Goal: Obtain resource: Download file/media

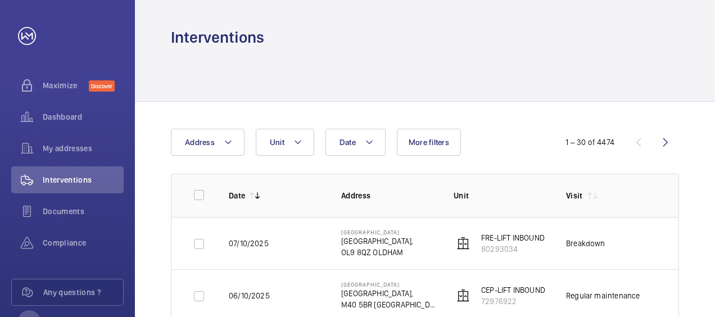
scroll to position [0, 78]
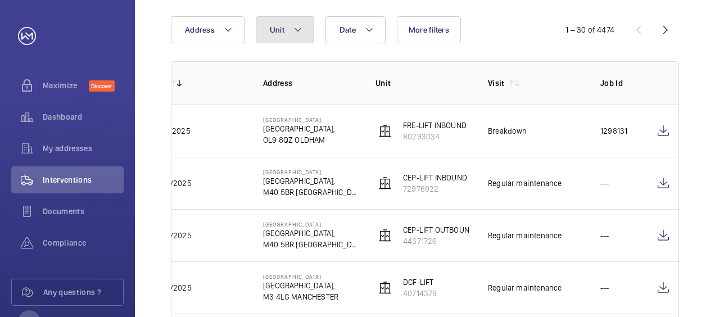
click at [298, 28] on mat-icon at bounding box center [298, 29] width 9 height 13
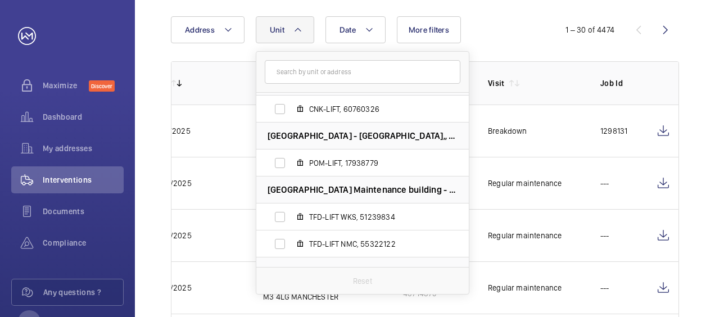
scroll to position [492, 0]
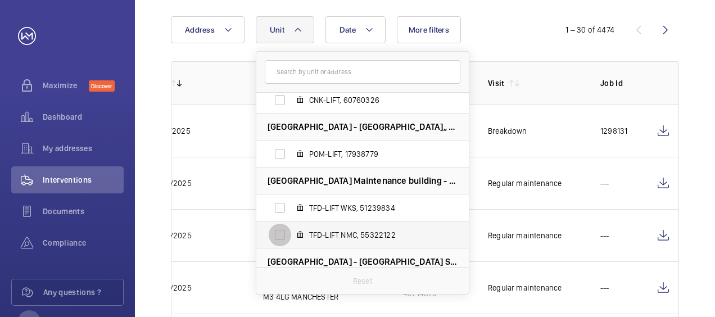
click at [278, 236] on input "TFD-LIFT NMC, 55322122" at bounding box center [280, 235] width 22 height 22
checkbox input "true"
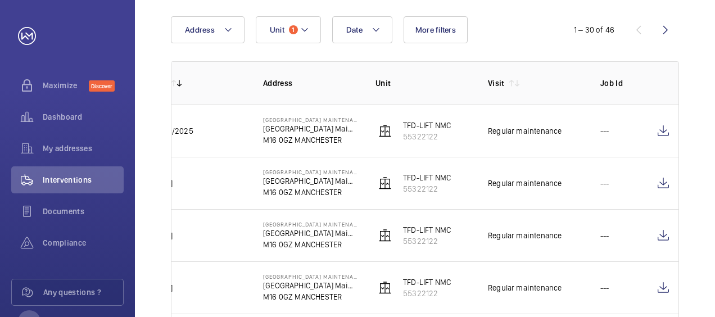
click at [462, 149] on td "TFD-LIFT NMC 55322122" at bounding box center [414, 131] width 112 height 52
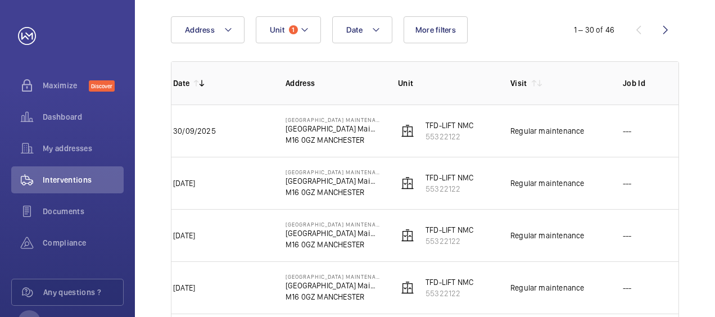
scroll to position [0, 33]
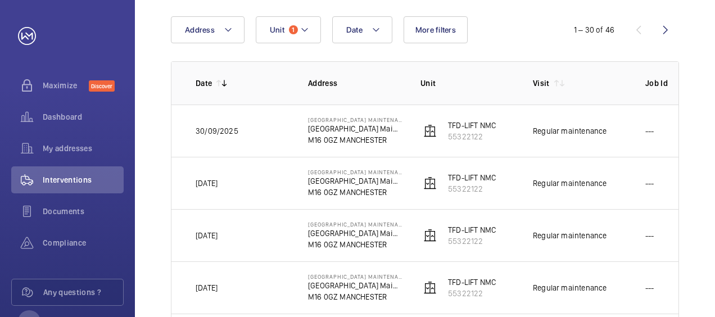
click at [620, 152] on td "Regular maintenance" at bounding box center [571, 131] width 112 height 52
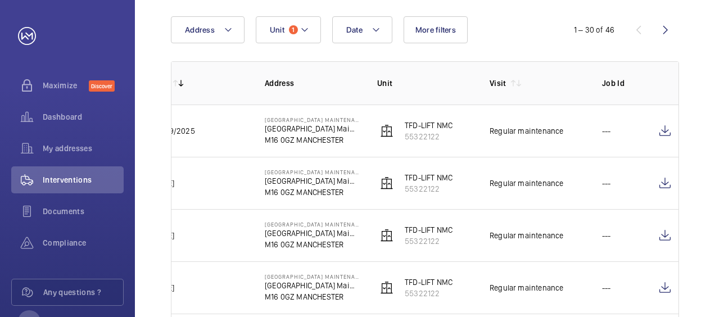
scroll to position [0, 78]
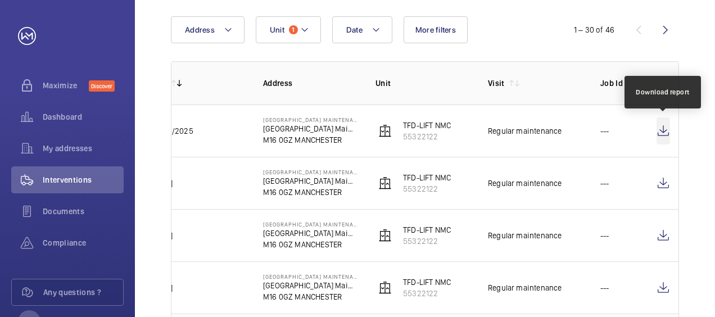
click at [662, 133] on wm-front-icon-button at bounding box center [663, 131] width 13 height 27
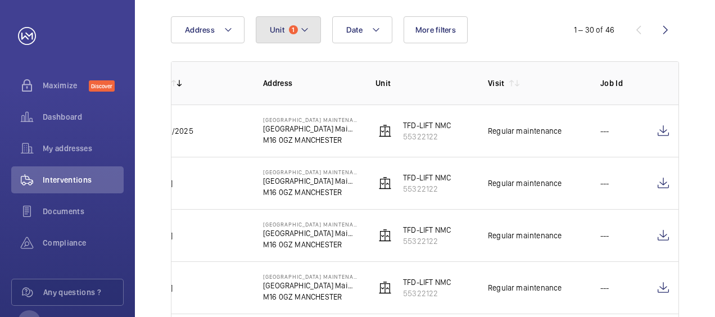
click at [290, 30] on span "1" at bounding box center [293, 29] width 9 height 9
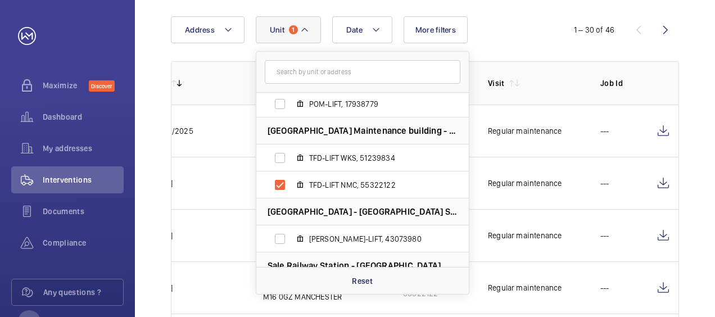
scroll to position [556, 0]
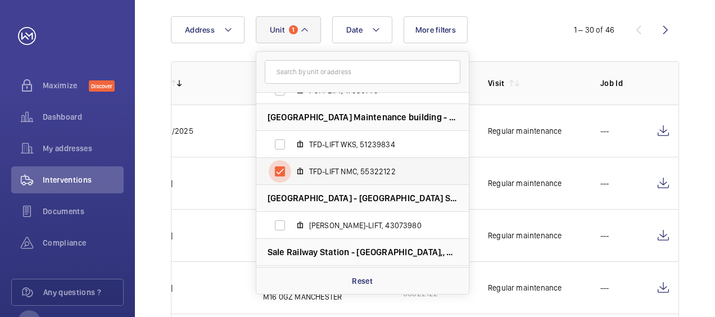
click at [278, 173] on input "TFD-LIFT NMC, 55322122" at bounding box center [280, 171] width 22 height 22
checkbox input "false"
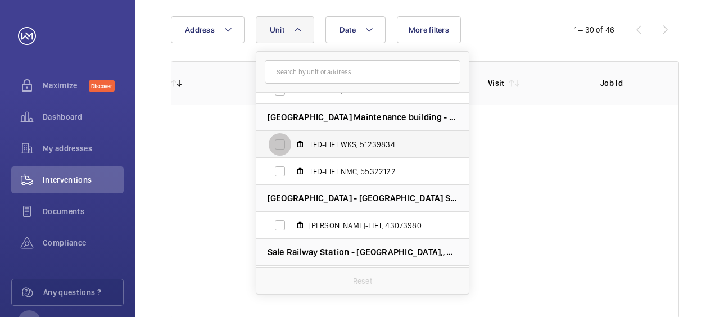
click at [278, 148] on input "TFD-LIFT WKS, 51239834" at bounding box center [280, 144] width 22 height 22
checkbox input "true"
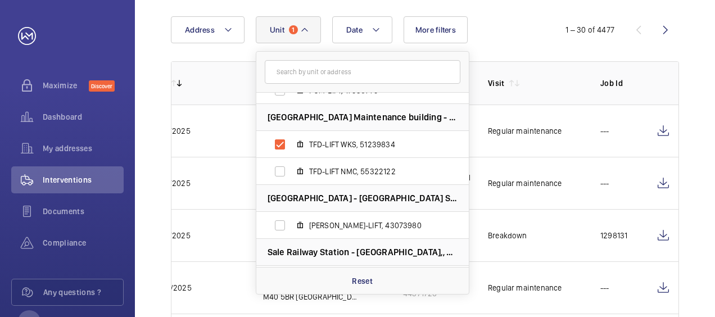
click at [494, 31] on div "Date Address Unit [GEOGRAPHIC_DATA] - [GEOGRAPHIC_DATA]-LIFT, 97060254 BRY-ESC,…" at bounding box center [357, 29] width 373 height 27
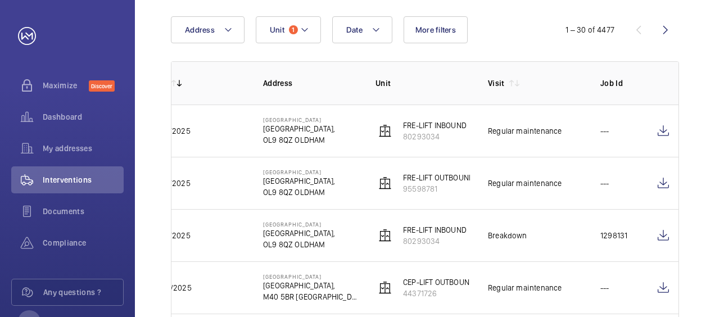
click at [458, 307] on td "CEP-LIFT OUTBOUND 44371726" at bounding box center [414, 288] width 112 height 52
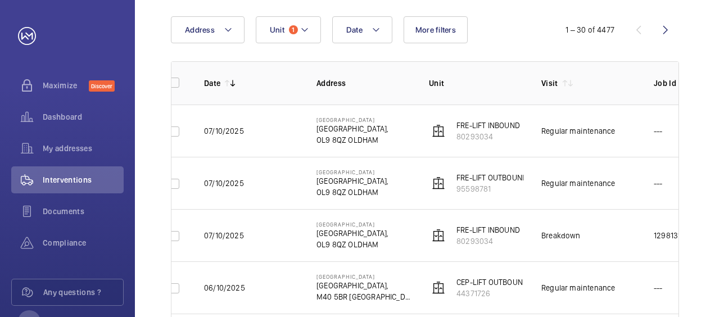
scroll to position [0, 11]
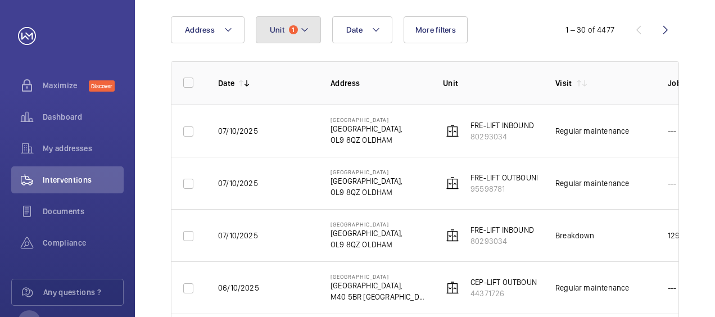
click at [306, 32] on mat-icon at bounding box center [304, 29] width 9 height 13
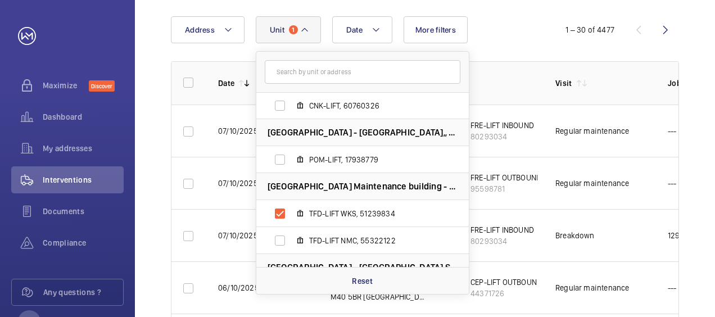
scroll to position [490, 0]
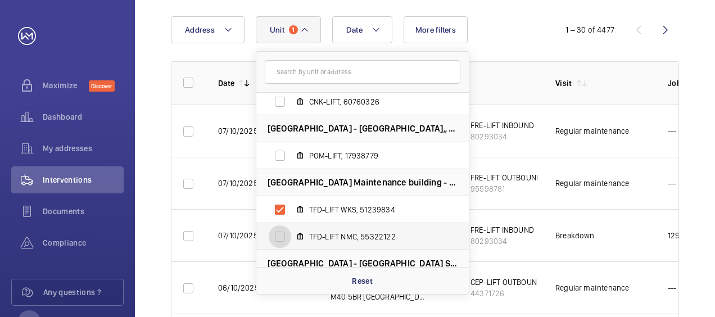
click at [280, 231] on input "TFD-LIFT NMC, 55322122" at bounding box center [280, 237] width 22 height 22
checkbox input "false"
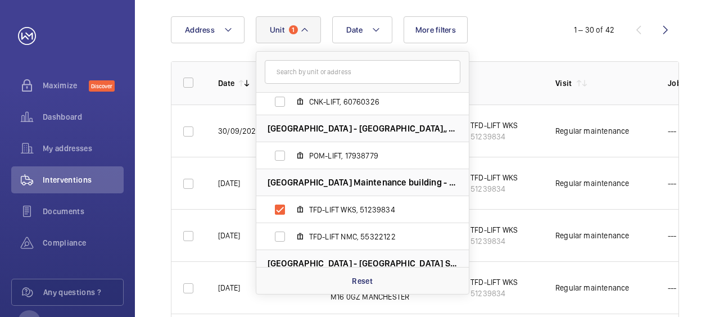
click at [513, 71] on th "Unit" at bounding box center [481, 82] width 112 height 43
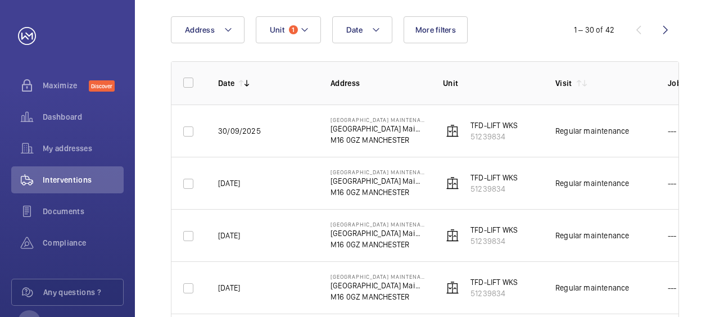
click at [625, 141] on td "Regular maintenance" at bounding box center [594, 131] width 112 height 52
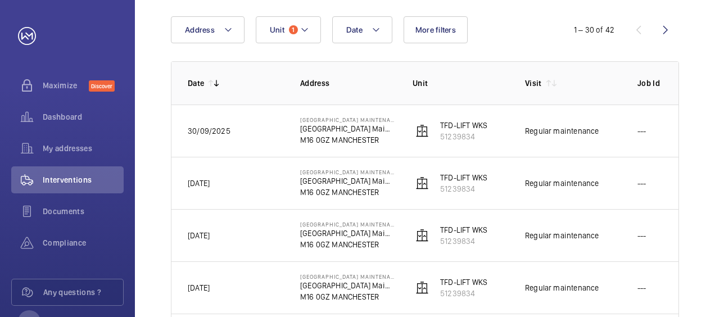
scroll to position [0, 78]
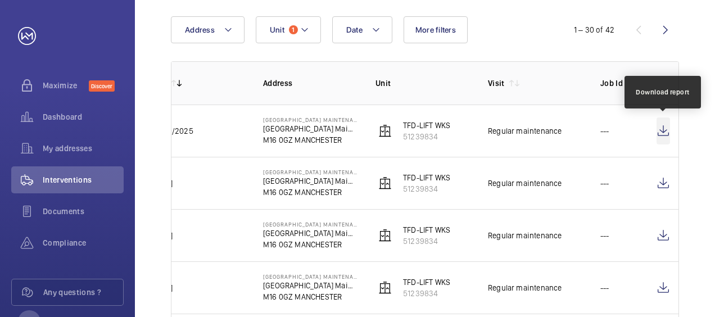
click at [667, 129] on wm-front-icon-button at bounding box center [663, 131] width 13 height 27
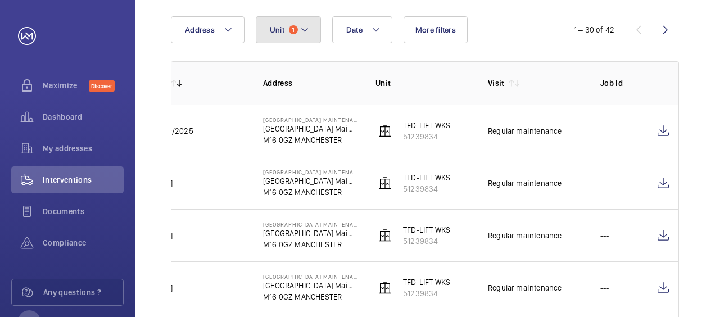
click at [302, 25] on mat-icon at bounding box center [304, 29] width 9 height 13
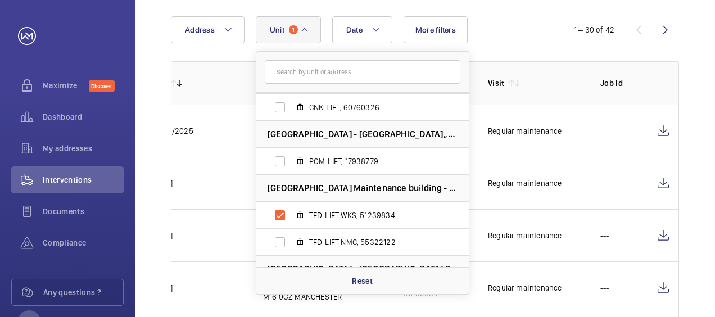
scroll to position [492, 0]
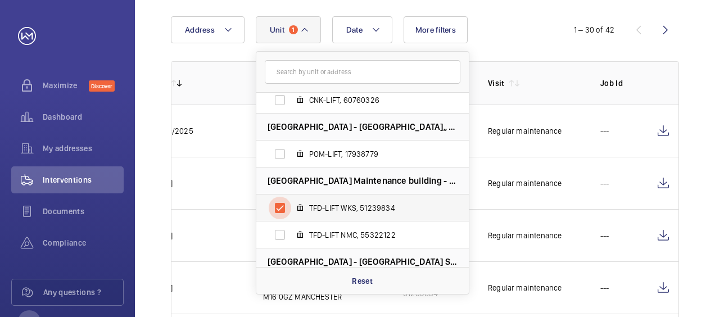
click at [279, 204] on input "TFD-LIFT WKS, 51239834" at bounding box center [280, 208] width 22 height 22
checkbox input "false"
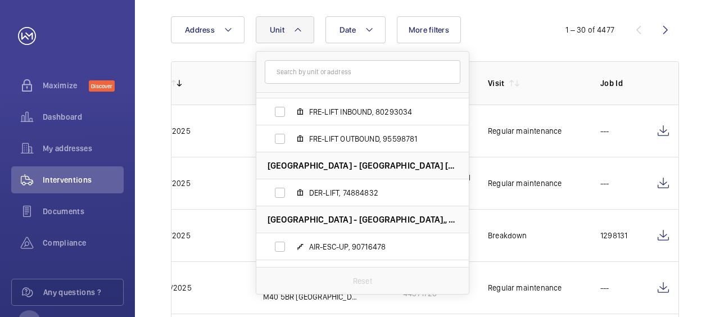
scroll to position [1676, 0]
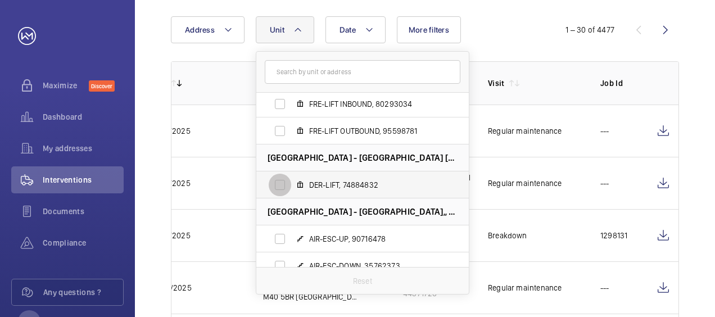
click at [279, 188] on input "DER-LIFT, 74884832" at bounding box center [280, 185] width 22 height 22
checkbox input "true"
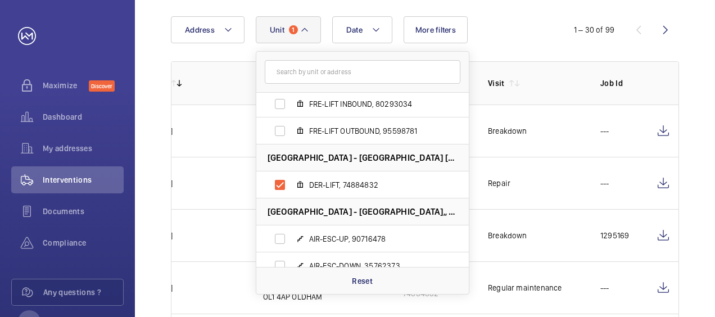
click at [546, 101] on th "Visit" at bounding box center [526, 82] width 112 height 43
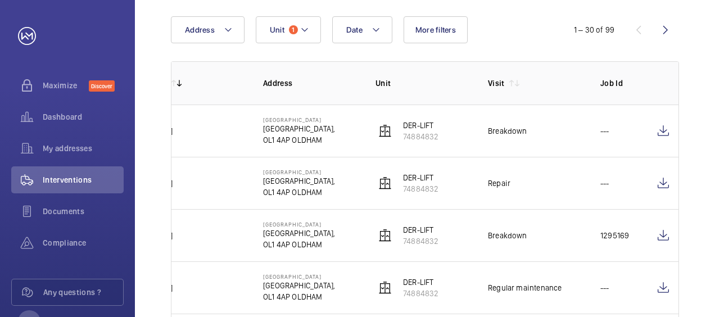
click at [410, 309] on td "DER-LIFT 74884832" at bounding box center [414, 288] width 112 height 52
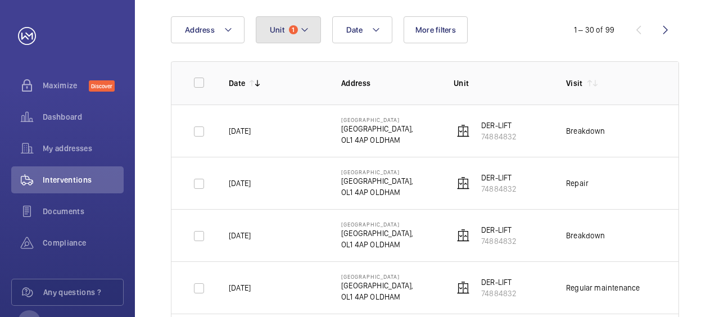
click at [303, 28] on mat-icon at bounding box center [304, 29] width 9 height 13
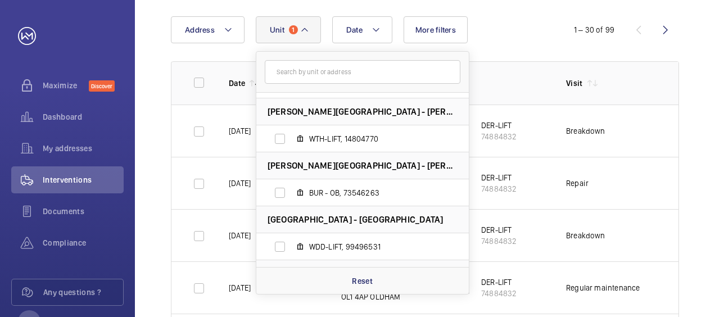
scroll to position [1136, 0]
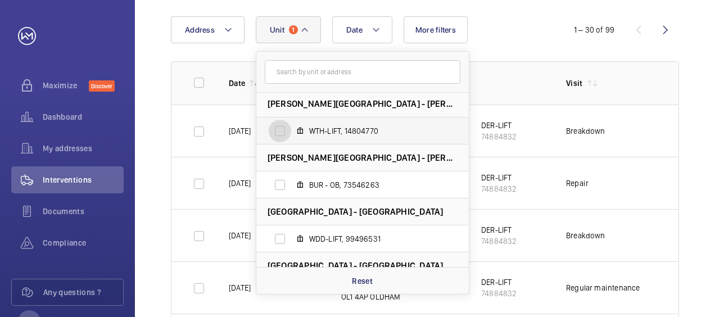
click at [281, 134] on input "WTH-LIFT, 14804770" at bounding box center [280, 131] width 22 height 22
checkbox input "true"
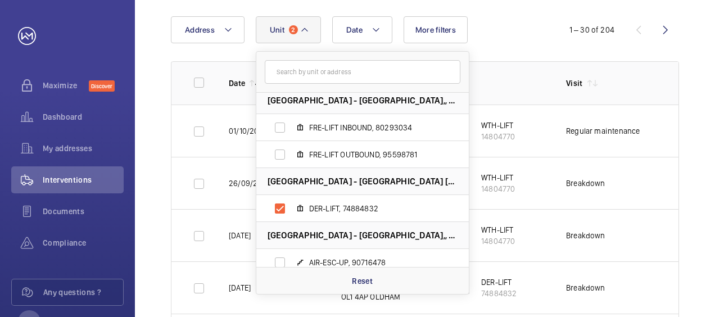
scroll to position [1688, 0]
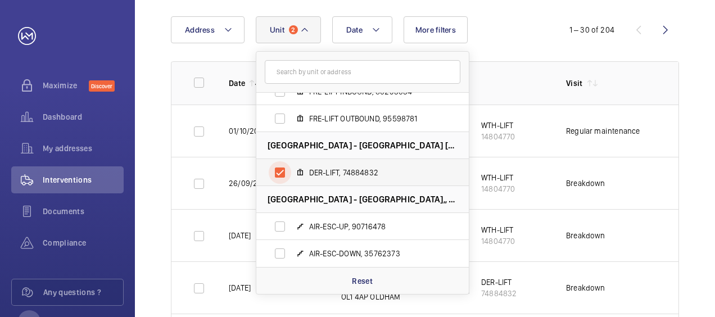
click at [283, 174] on input "DER-LIFT, 74884832" at bounding box center [280, 172] width 22 height 22
checkbox input "false"
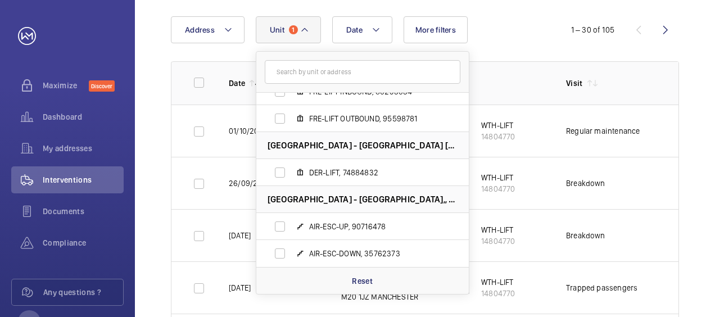
click at [499, 36] on div "Date Address Unit [GEOGRAPHIC_DATA] - [GEOGRAPHIC_DATA]-LIFT, 97060254 BRY-ESC,…" at bounding box center [357, 29] width 373 height 27
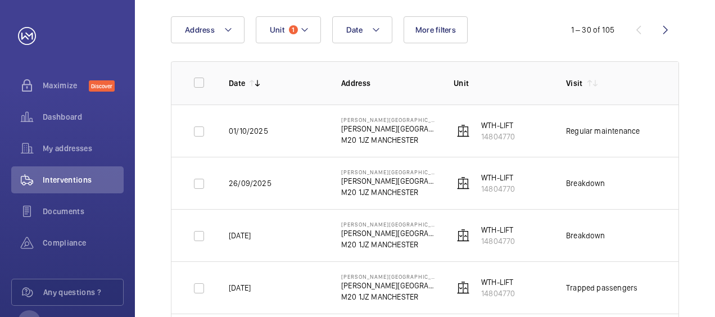
click at [642, 141] on td "Regular maintenance" at bounding box center [604, 131] width 112 height 52
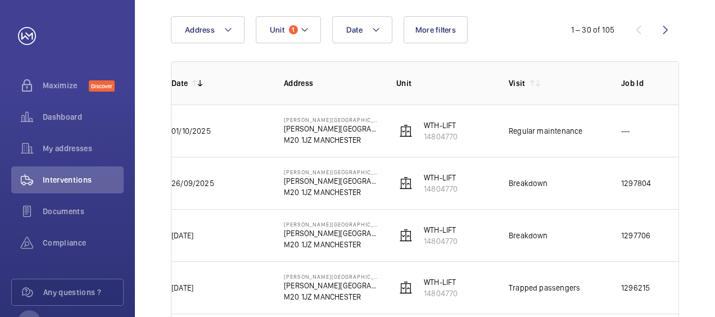
scroll to position [0, 78]
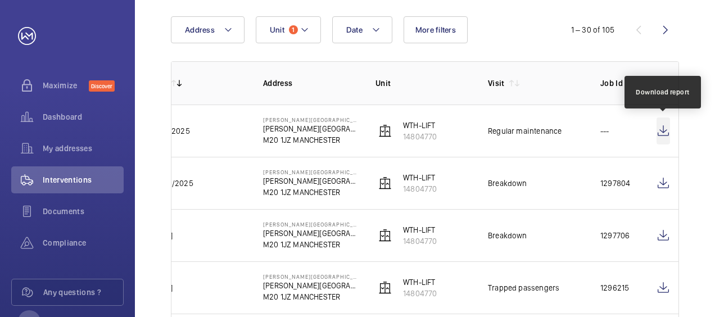
click at [667, 134] on wm-front-icon-button at bounding box center [663, 131] width 13 height 27
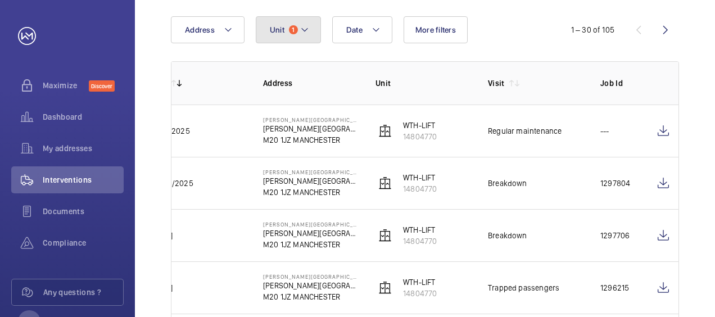
click at [301, 30] on mat-icon at bounding box center [304, 29] width 9 height 13
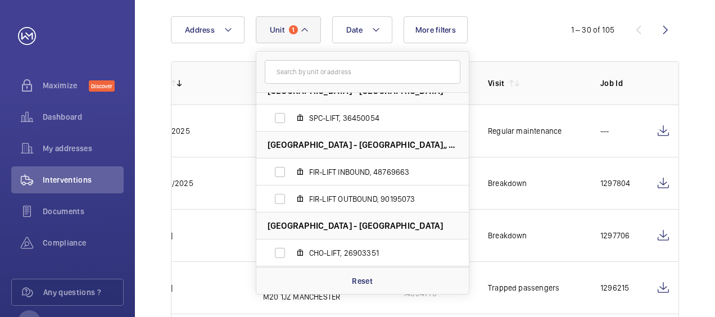
scroll to position [918, 0]
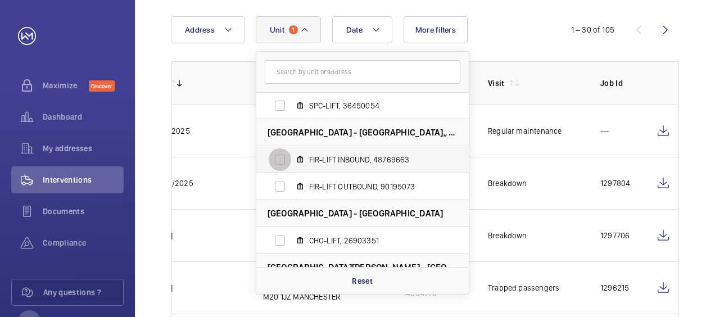
click at [278, 161] on input "FIR-LIFT INBOUND, 48769663" at bounding box center [280, 159] width 22 height 22
checkbox input "true"
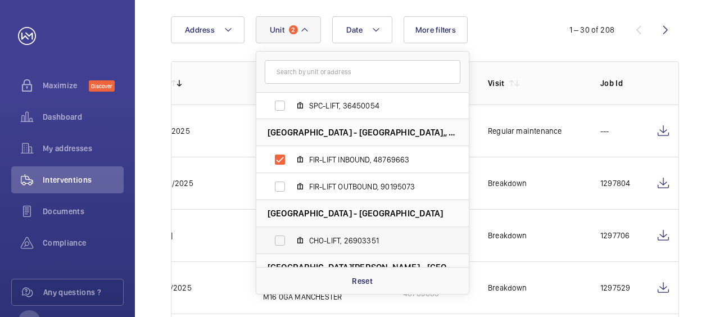
drag, startPoint x: 465, startPoint y: 222, endPoint x: 461, endPoint y: 246, distance: 25.0
drag, startPoint x: 461, startPoint y: 246, endPoint x: 465, endPoint y: 220, distance: 26.1
click at [465, 220] on li "[GEOGRAPHIC_DATA] - [GEOGRAPHIC_DATA]" at bounding box center [362, 213] width 213 height 27
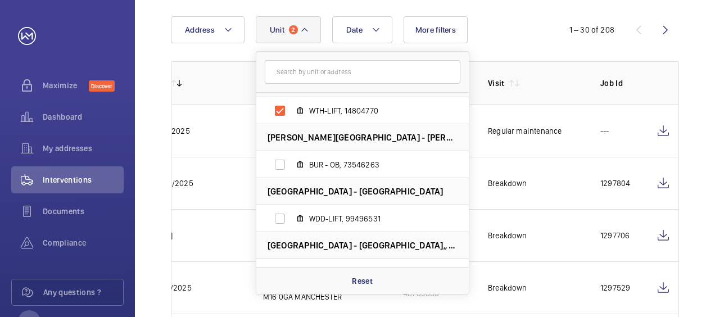
scroll to position [1148, 0]
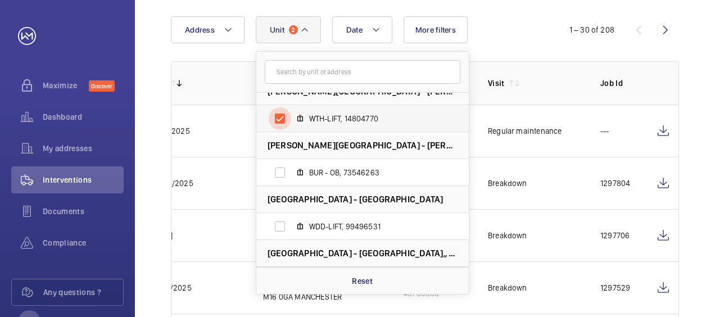
click at [279, 119] on input "WTH-LIFT, 14804770" at bounding box center [280, 118] width 22 height 22
checkbox input "false"
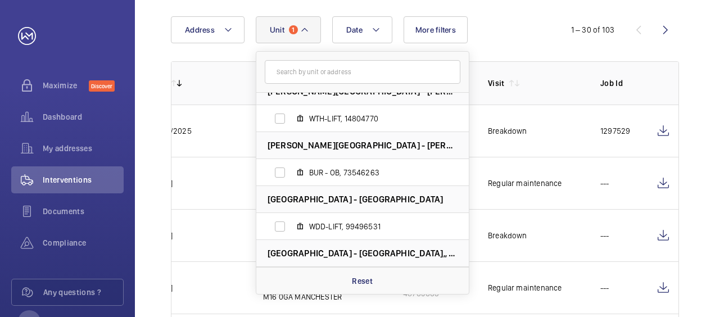
click at [507, 39] on div "Date Address Unit [GEOGRAPHIC_DATA] - [GEOGRAPHIC_DATA]-LIFT, 97060254 BRY-ESC,…" at bounding box center [357, 29] width 373 height 27
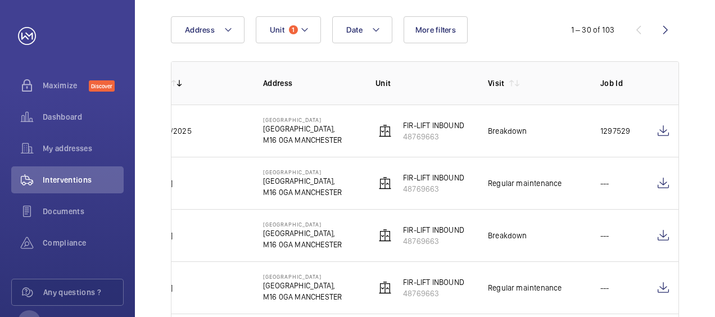
click at [544, 40] on div "Date Address Unit 1 More filters 1 – 30 of 103" at bounding box center [425, 29] width 508 height 27
click at [565, 119] on td "Breakdown" at bounding box center [526, 131] width 112 height 52
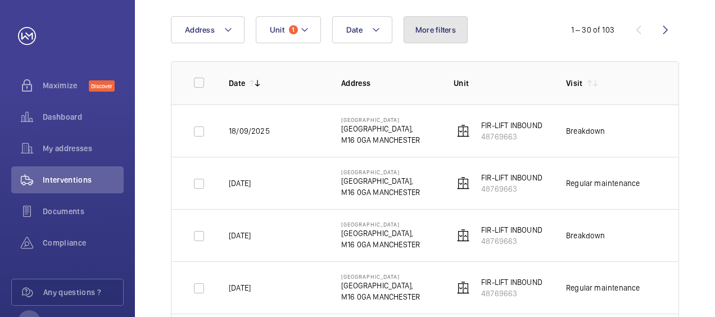
click at [451, 31] on span "More filters" at bounding box center [436, 29] width 40 height 9
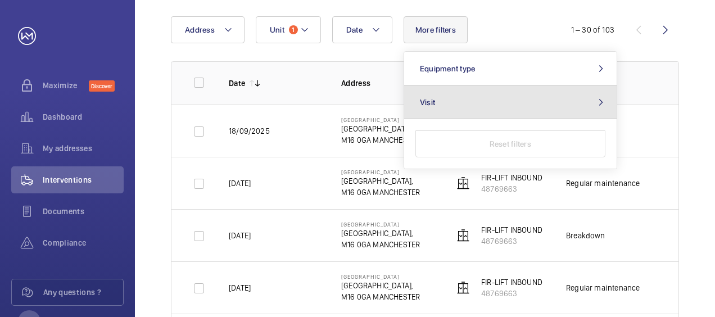
click at [435, 107] on button "Visit" at bounding box center [510, 102] width 213 height 34
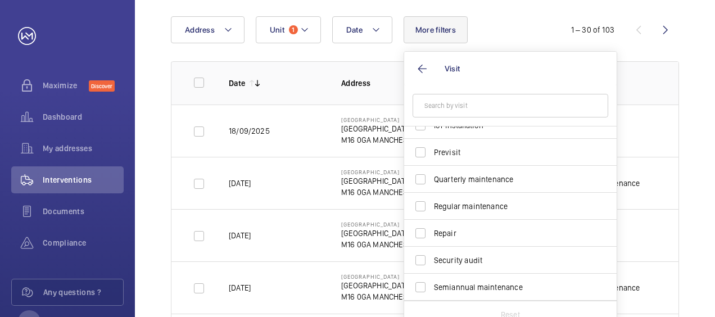
scroll to position [153, 0]
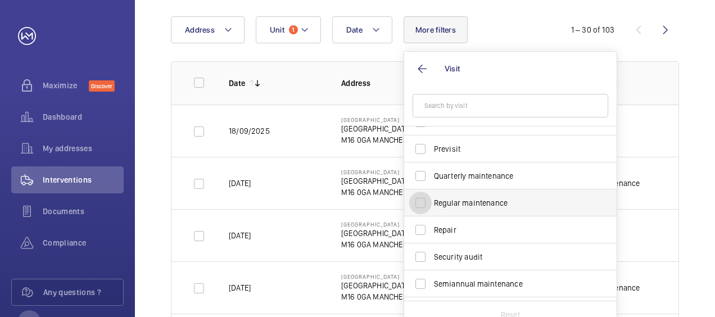
click at [417, 205] on input "Regular maintenance" at bounding box center [420, 203] width 22 height 22
checkbox input "true"
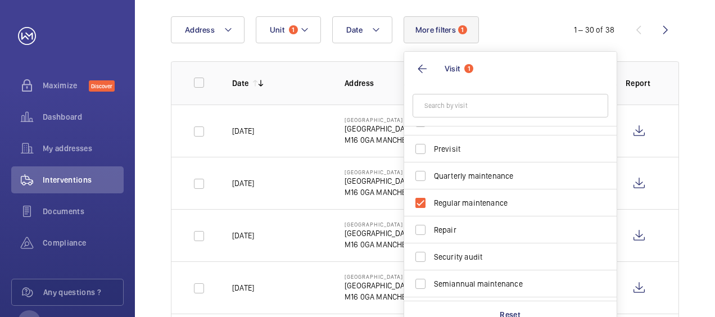
click at [496, 27] on div "Date Address Unit 1 More filters 1 Visit 1 Annual maintenance Breakdown Client …" at bounding box center [357, 29] width 373 height 27
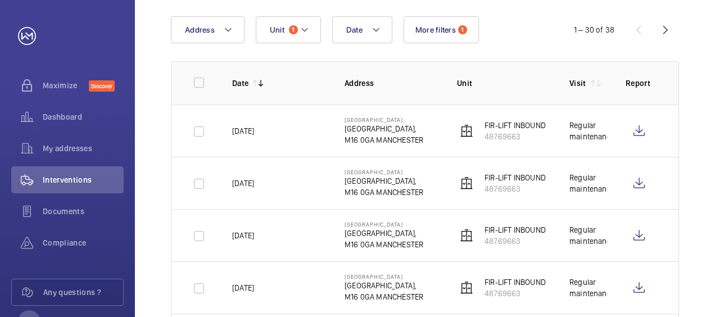
click at [551, 41] on div "Date Address Unit 1 More filters 1 1 – 30 of 38" at bounding box center [425, 29] width 508 height 27
click at [514, 112] on td "FIR-LIFT INBOUND 48769663" at bounding box center [495, 131] width 112 height 52
click at [300, 35] on mat-icon at bounding box center [304, 29] width 9 height 13
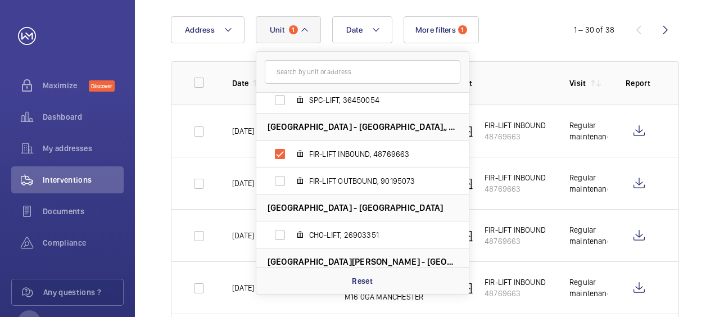
scroll to position [942, 0]
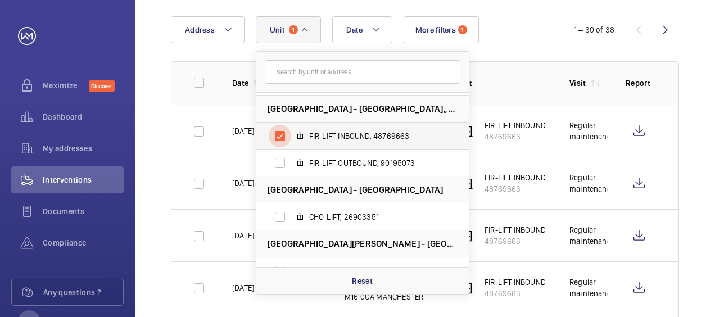
click at [279, 134] on input "FIR-LIFT INBOUND, 48769663" at bounding box center [280, 136] width 22 height 22
checkbox input "false"
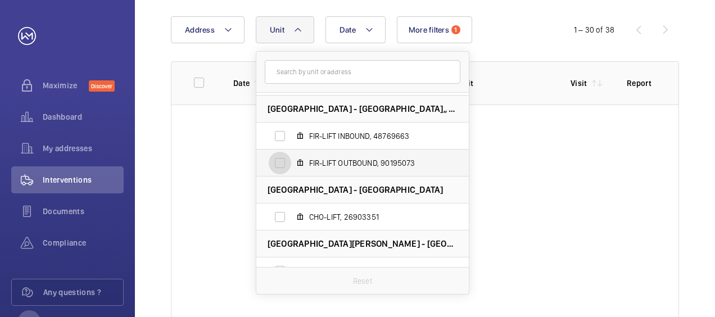
click at [277, 168] on input "FIR-LIFT OUTBOUND, 90195073" at bounding box center [280, 163] width 22 height 22
checkbox input "true"
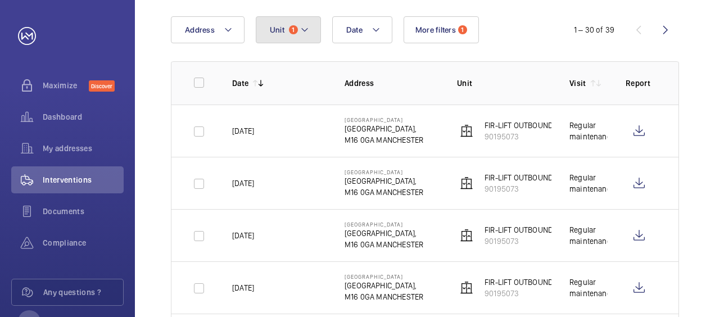
click at [307, 23] on mat-icon at bounding box center [304, 29] width 9 height 13
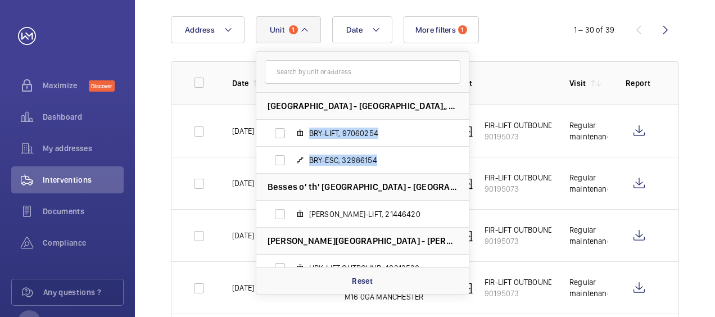
drag, startPoint x: 468, startPoint y: 118, endPoint x: 467, endPoint y: 169, distance: 51.2
click at [467, 169] on div "[GEOGRAPHIC_DATA] - [GEOGRAPHIC_DATA]-LIFT, 97060254 BRY-ESC, 32986154 [GEOGRAP…" at bounding box center [363, 173] width 214 height 244
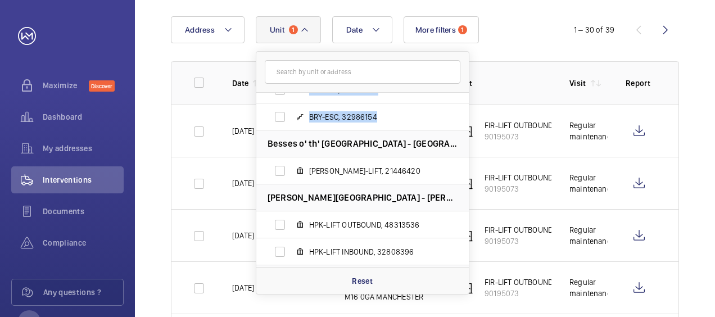
scroll to position [22, 0]
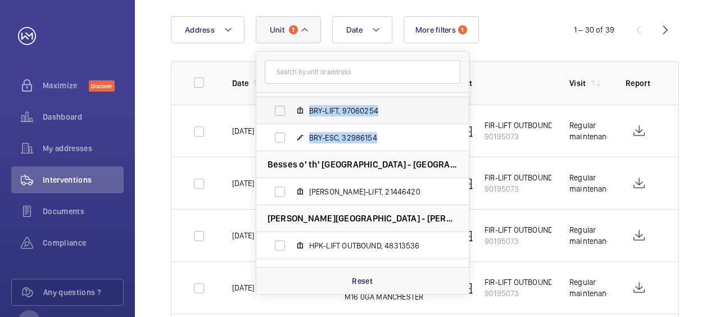
click at [363, 113] on span "BRY-LIFT, 97060254" at bounding box center [374, 110] width 130 height 11
click at [291, 113] on input "BRY-LIFT, 97060254" at bounding box center [280, 111] width 22 height 22
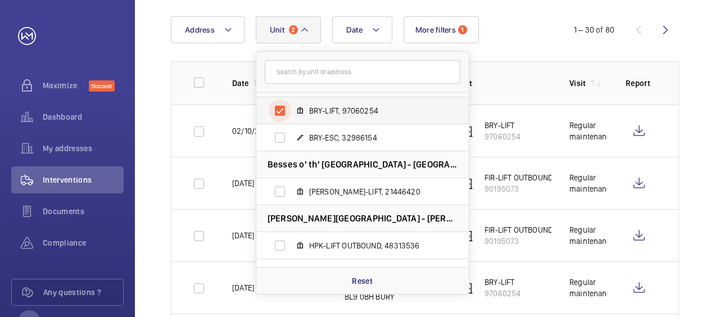
click at [278, 110] on input "BRY-LIFT, 97060254" at bounding box center [280, 111] width 22 height 22
checkbox input "false"
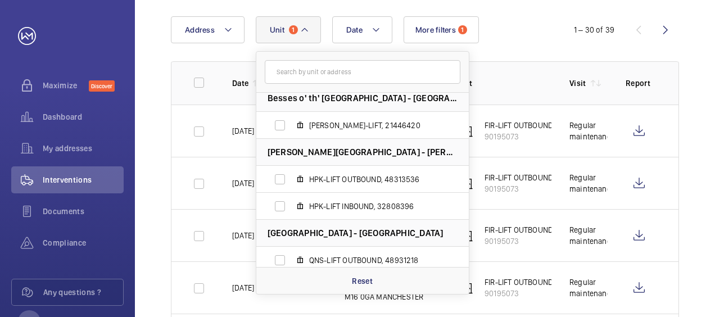
scroll to position [102, 0]
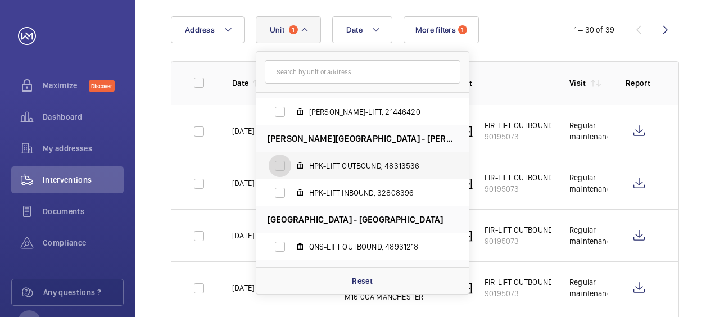
click at [279, 169] on input "HPK-LIFT OUTBOUND, 48313536" at bounding box center [280, 166] width 22 height 22
checkbox input "true"
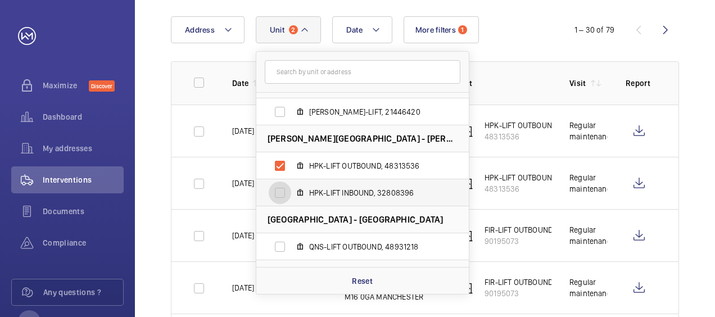
click at [278, 188] on input "HPK-LIFT INBOUND, 32808396" at bounding box center [280, 193] width 22 height 22
checkbox input "true"
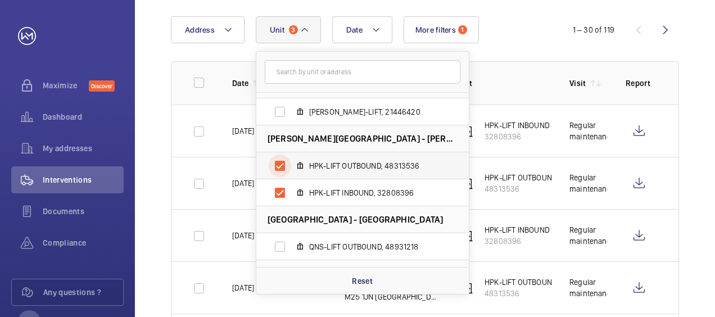
click at [279, 166] on input "HPK-LIFT OUTBOUND, 48313536" at bounding box center [280, 166] width 22 height 22
checkbox input "false"
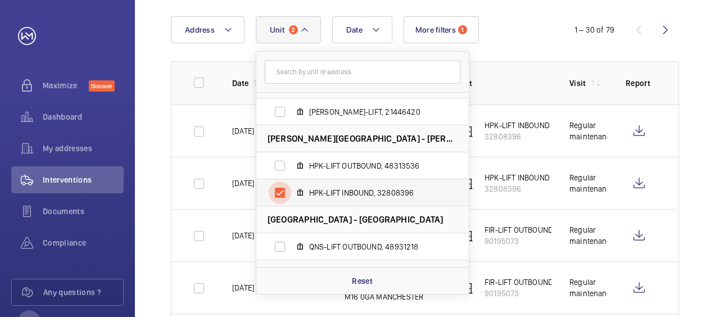
click at [278, 189] on input "HPK-LIFT INBOUND, 32808396" at bounding box center [280, 193] width 22 height 22
checkbox input "false"
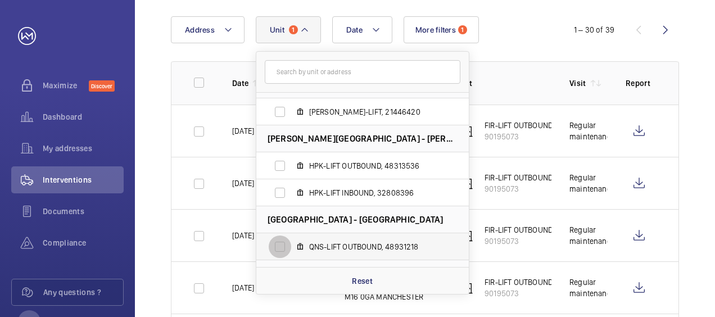
click at [278, 251] on input "QNS-LIFT OUTBOUND, 48931218" at bounding box center [280, 247] width 22 height 22
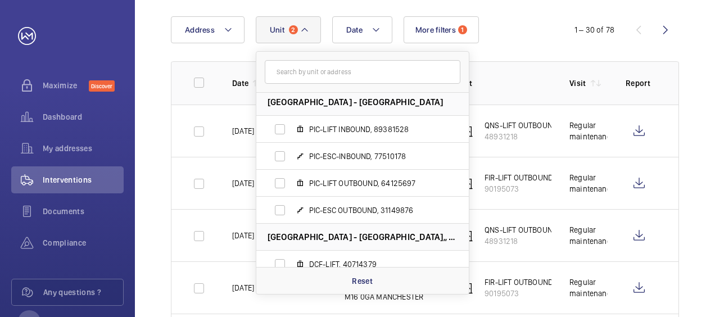
scroll to position [254, 0]
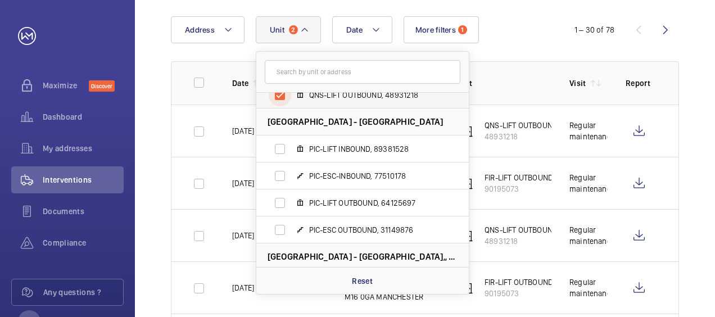
click at [280, 99] on input "QNS-LIFT OUTBOUND, 48931218" at bounding box center [280, 95] width 22 height 22
checkbox input "false"
click at [280, 148] on input "PIC-LIFT INBOUND, 89381528" at bounding box center [280, 149] width 22 height 22
checkbox input "true"
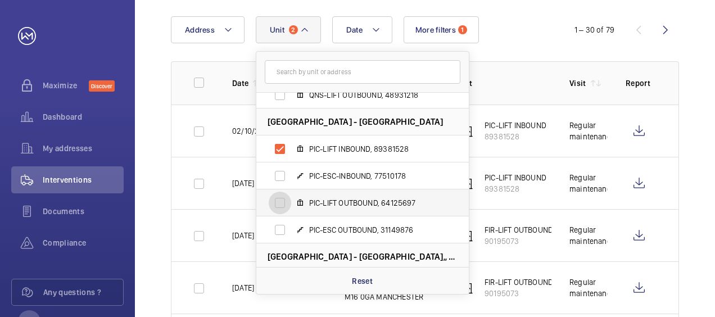
click at [278, 201] on input "PIC-LIFT OUTBOUND, 64125697" at bounding box center [280, 203] width 22 height 22
checkbox input "false"
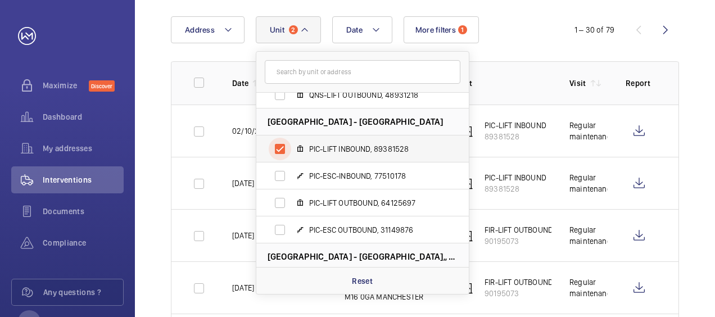
click at [278, 150] on input "PIC-LIFT INBOUND, 89381528" at bounding box center [280, 149] width 22 height 22
checkbox input "false"
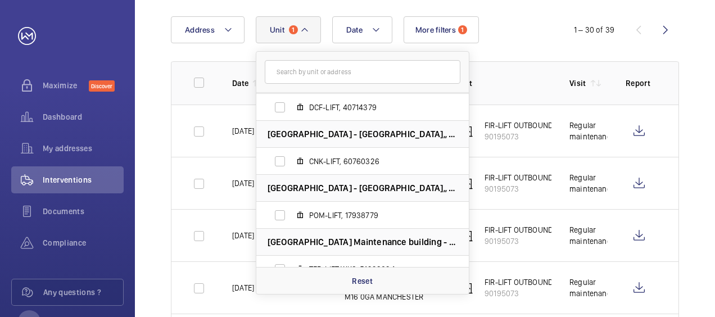
scroll to position [435, 0]
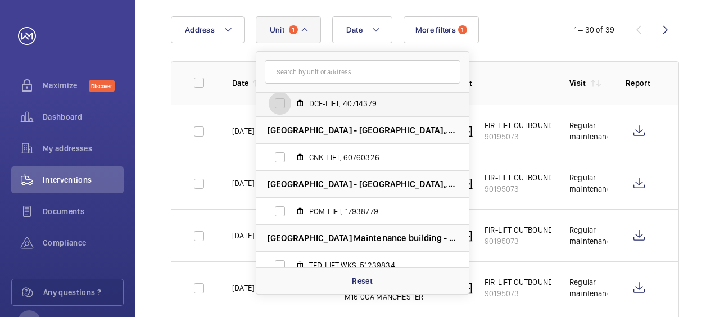
click at [274, 107] on input "DCF-LIFT, 40714379" at bounding box center [280, 103] width 22 height 22
click at [277, 106] on input "DCF-LIFT, 40714379" at bounding box center [280, 103] width 22 height 22
checkbox input "false"
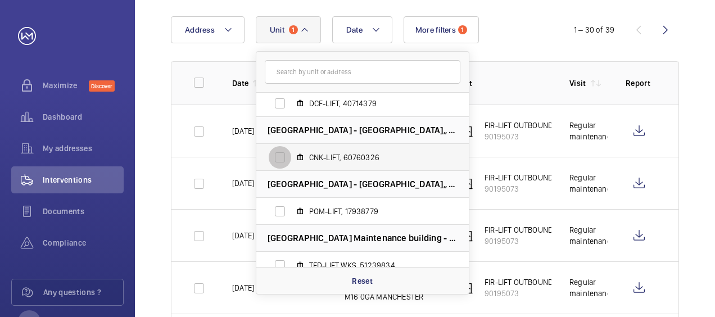
click at [279, 160] on input "CNK-LIFT, 60760326" at bounding box center [280, 157] width 22 height 22
checkbox input "false"
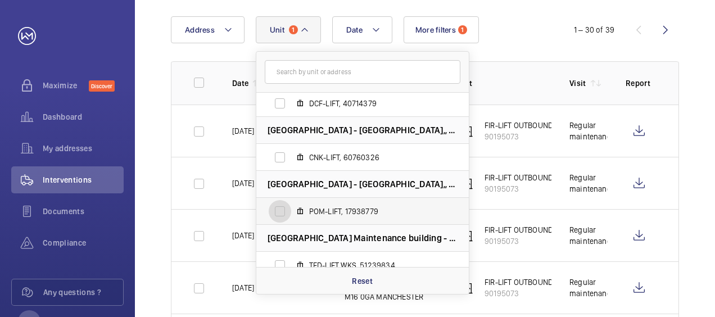
click at [280, 213] on input "POM-LIFT, 17938779" at bounding box center [280, 211] width 22 height 22
checkbox input "false"
drag, startPoint x: 468, startPoint y: 186, endPoint x: 467, endPoint y: 213, distance: 27.0
click at [467, 213] on div "[GEOGRAPHIC_DATA] - [GEOGRAPHIC_DATA]-LIFT, 97060254 BRY-ESC, 32986154 [GEOGRAP…" at bounding box center [363, 173] width 214 height 244
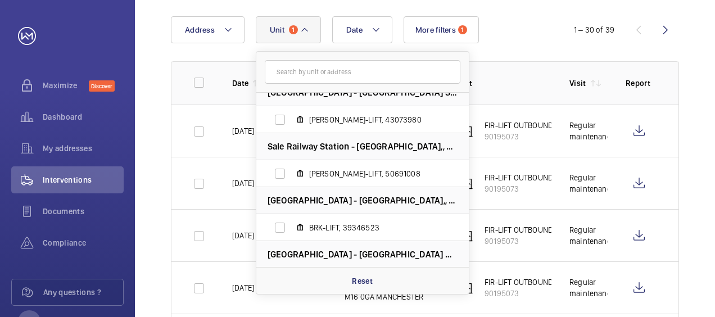
scroll to position [667, 0]
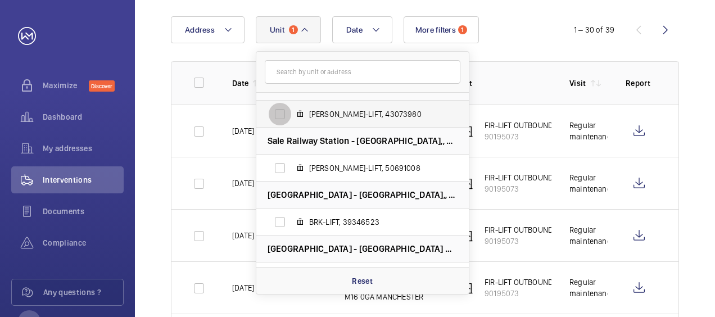
click at [276, 112] on input "[PERSON_NAME]-LIFT, 43073980" at bounding box center [280, 114] width 22 height 22
click at [276, 115] on input "[PERSON_NAME]-LIFT, 43073980" at bounding box center [280, 114] width 22 height 22
checkbox input "false"
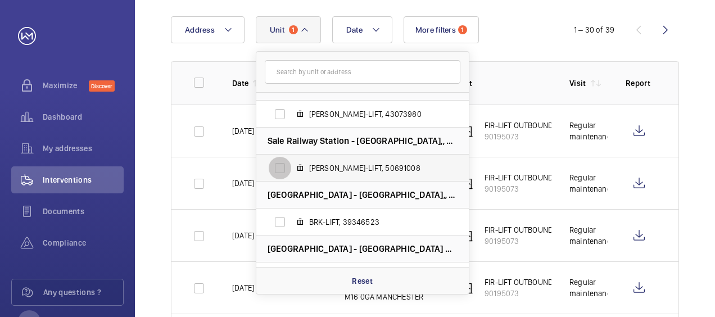
click at [278, 173] on input "[PERSON_NAME]-LIFT, 50691008" at bounding box center [280, 168] width 22 height 22
click at [277, 167] on input "[PERSON_NAME]-LIFT, 50691008" at bounding box center [280, 168] width 22 height 22
checkbox input "true"
click at [541, 145] on td "[PERSON_NAME]-LIFT 50691008" at bounding box center [495, 131] width 112 height 52
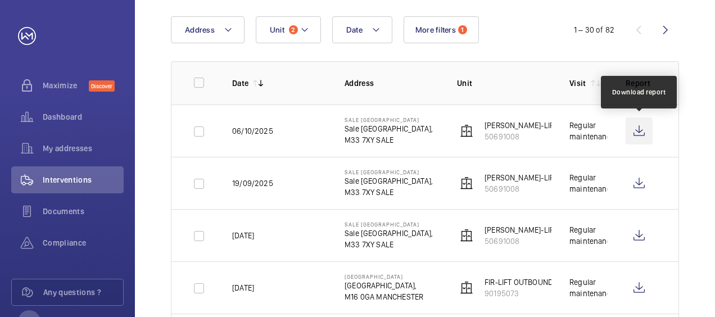
click at [633, 133] on wm-front-icon-button at bounding box center [639, 131] width 27 height 27
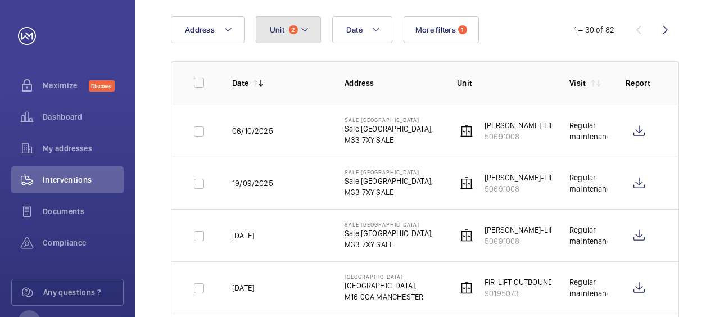
click at [303, 28] on mat-icon at bounding box center [304, 29] width 9 height 13
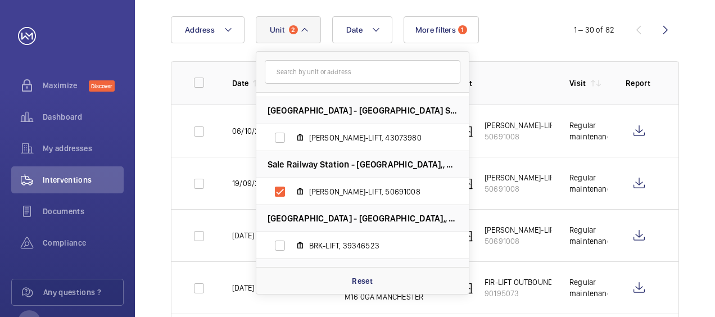
scroll to position [674, 0]
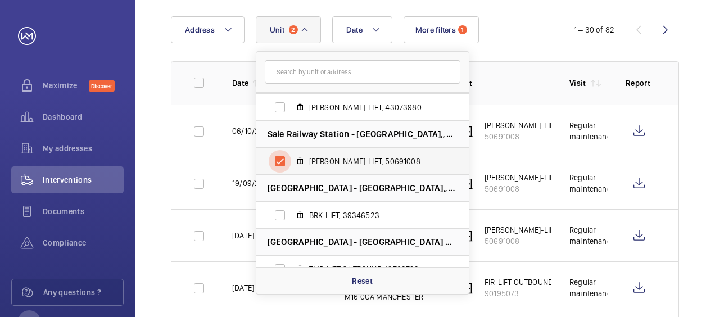
click at [277, 161] on input "[PERSON_NAME]-LIFT, 50691008" at bounding box center [280, 161] width 22 height 22
checkbox input "false"
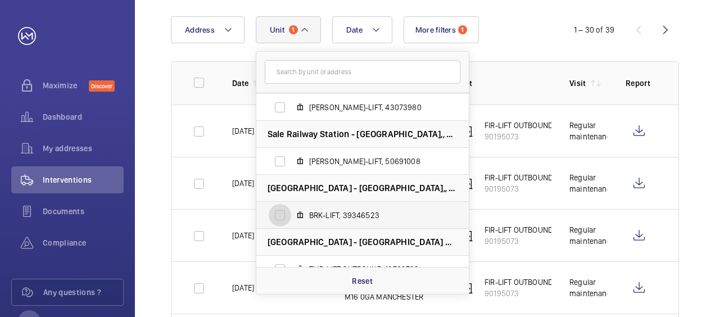
click at [280, 214] on input "BRK-LIFT, 39346523" at bounding box center [280, 215] width 22 height 22
click at [282, 213] on input "BRK-LIFT, 39346523" at bounding box center [280, 215] width 22 height 22
checkbox input "false"
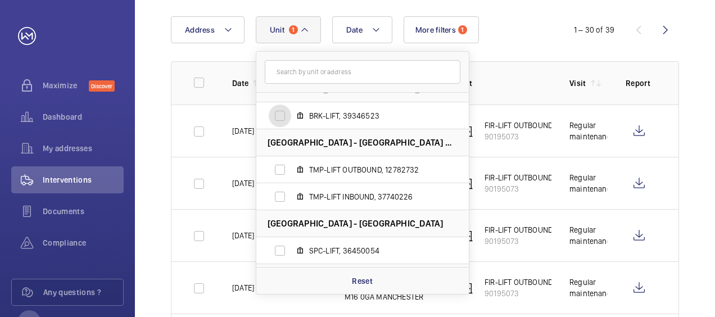
scroll to position [791, 0]
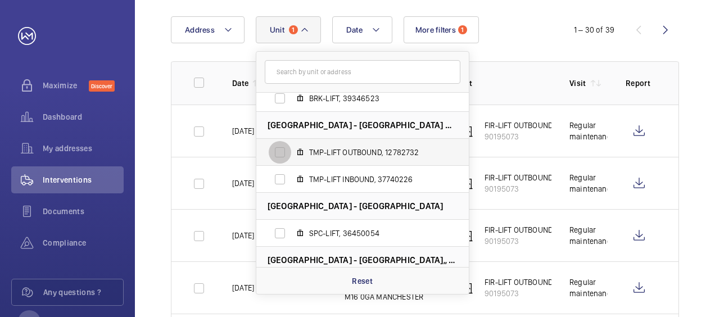
click at [280, 154] on input "TMP-LIFT OUTBOUND, 12782732" at bounding box center [280, 152] width 22 height 22
checkbox input "true"
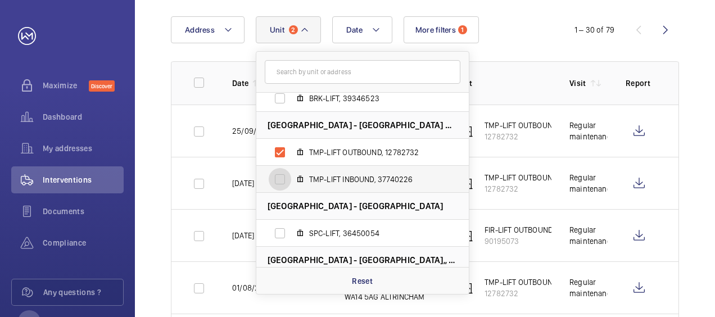
click at [281, 178] on input "TMP-LIFT INBOUND, 37740226" at bounding box center [280, 179] width 22 height 22
checkbox input "true"
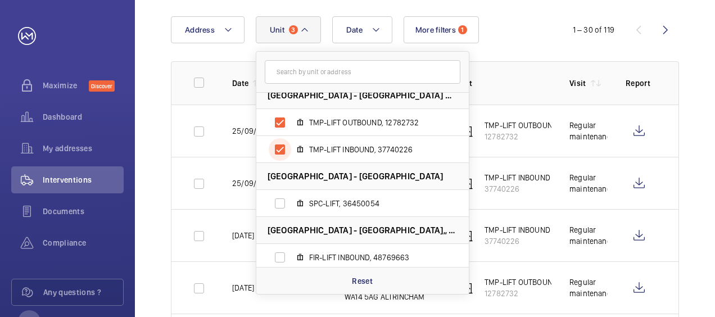
scroll to position [797, 0]
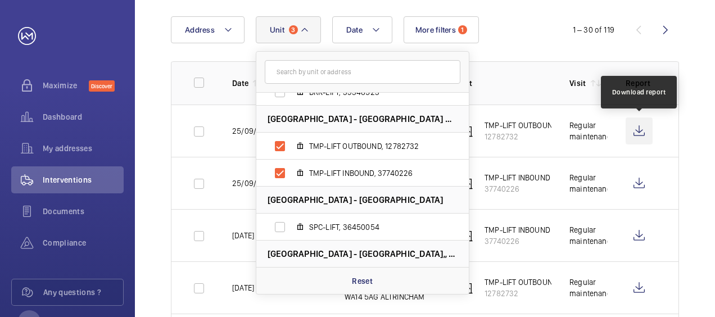
click at [642, 134] on wm-front-icon-button at bounding box center [639, 131] width 27 height 27
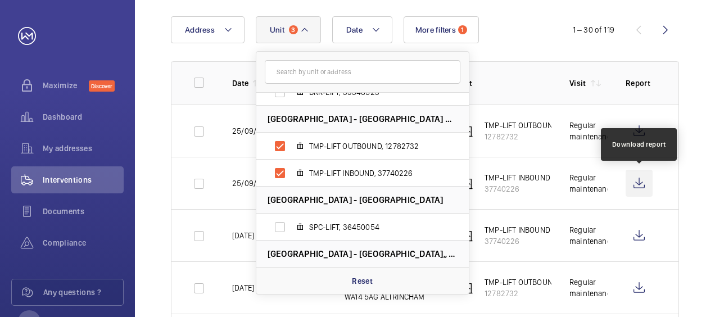
click at [636, 181] on wm-front-icon-button at bounding box center [639, 183] width 27 height 27
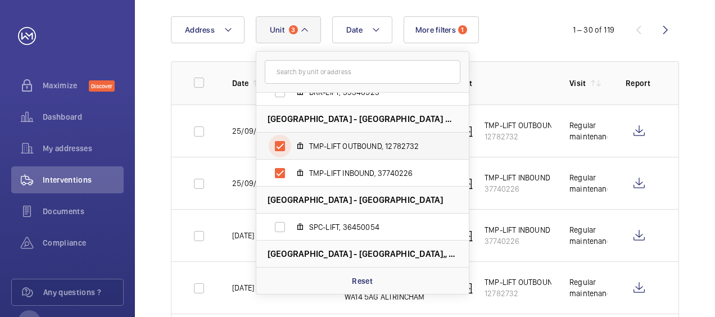
click at [279, 141] on input "TMP-LIFT OUTBOUND, 12782732" at bounding box center [280, 146] width 22 height 22
checkbox input "false"
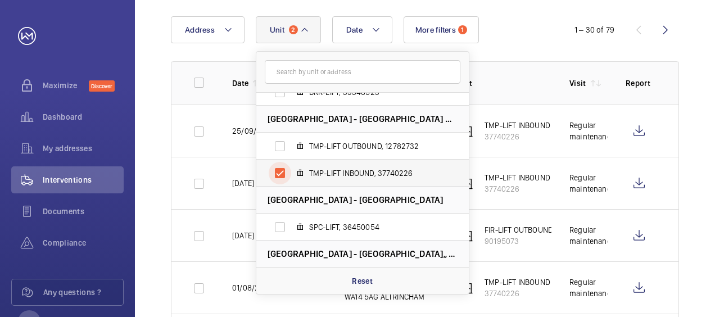
click at [278, 173] on input "TMP-LIFT INBOUND, 37740226" at bounding box center [280, 173] width 22 height 22
checkbox input "false"
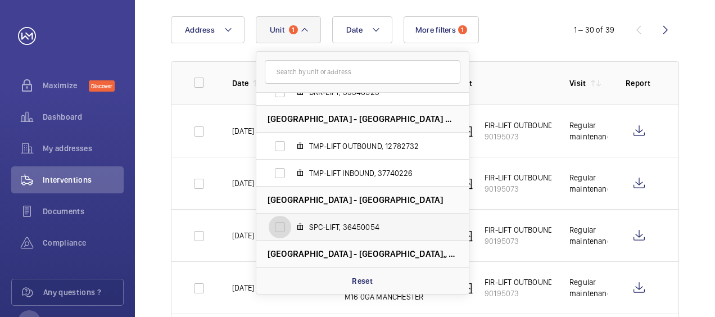
click at [280, 223] on input "SPC-LIFT, 36450054" at bounding box center [280, 227] width 22 height 22
click at [280, 226] on input "SPC-LIFT, 36450054" at bounding box center [280, 227] width 22 height 22
checkbox input "false"
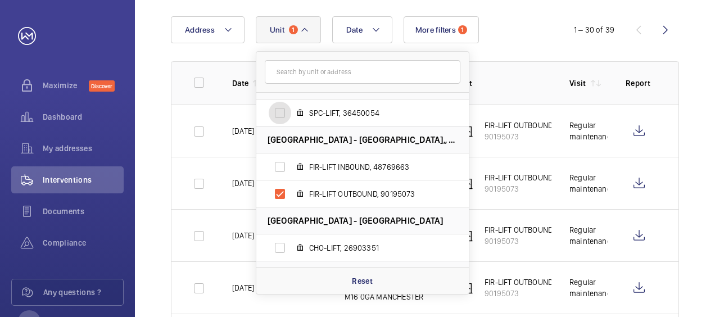
scroll to position [919, 0]
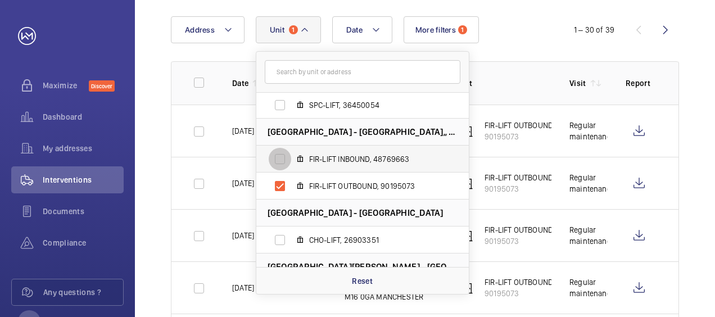
click at [274, 158] on input "FIR-LIFT INBOUND, 48769663" at bounding box center [280, 159] width 22 height 22
click at [282, 156] on input "FIR-LIFT INBOUND, 48769663" at bounding box center [280, 159] width 22 height 22
checkbox input "false"
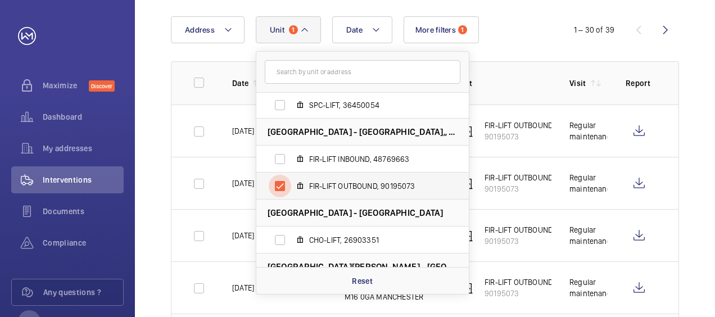
click at [278, 184] on input "FIR-LIFT OUTBOUND, 90195073" at bounding box center [280, 186] width 22 height 22
checkbox input "false"
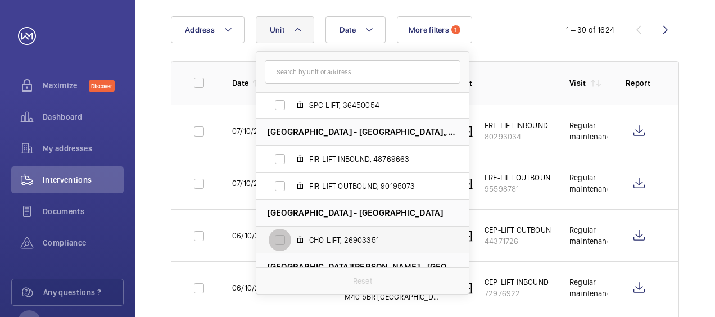
click at [277, 244] on input "CHO-LIFT, 26903351" at bounding box center [280, 240] width 22 height 22
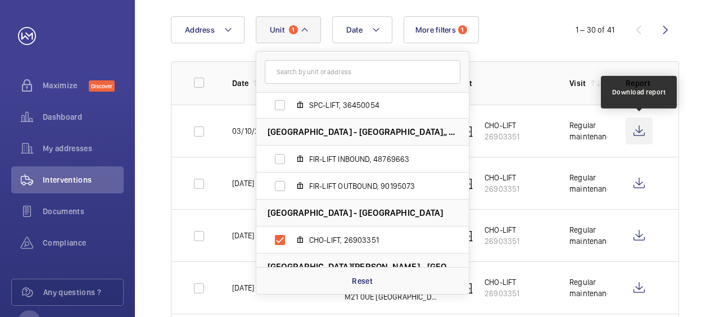
click at [641, 130] on wm-front-icon-button at bounding box center [639, 131] width 27 height 27
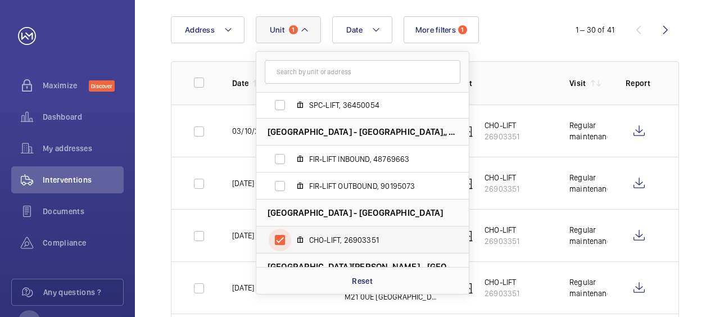
click at [276, 239] on input "CHO-LIFT, 26903351" at bounding box center [280, 240] width 22 height 22
checkbox input "false"
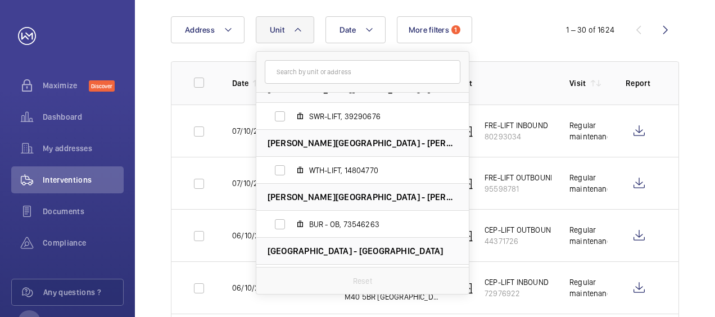
scroll to position [1101, 0]
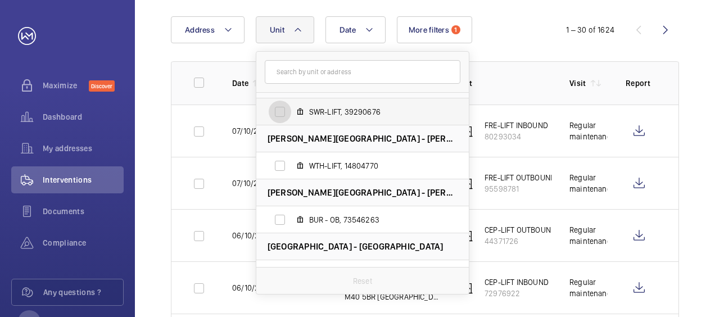
click at [282, 108] on input "SWR-LIFT, 39290676" at bounding box center [280, 112] width 22 height 22
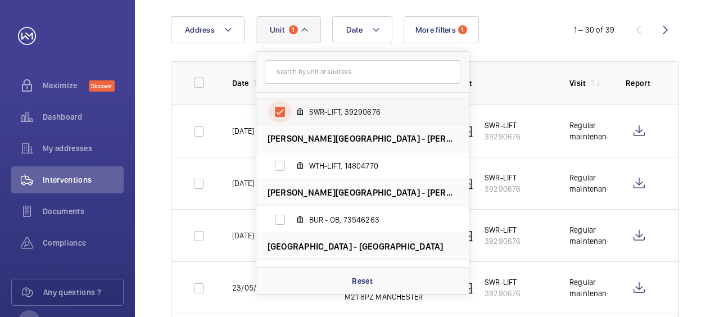
click at [281, 111] on input "SWR-LIFT, 39290676" at bounding box center [280, 112] width 22 height 22
checkbox input "false"
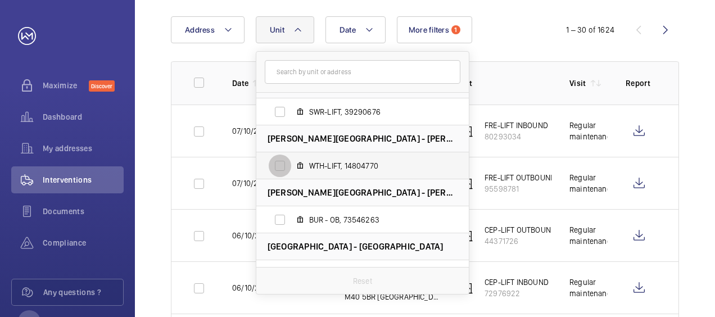
click at [280, 166] on input "WTH-LIFT, 14804770" at bounding box center [280, 166] width 22 height 22
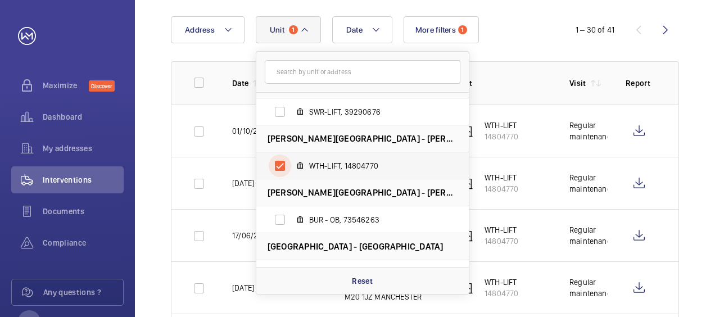
click at [280, 166] on input "WTH-LIFT, 14804770" at bounding box center [280, 166] width 22 height 22
checkbox input "false"
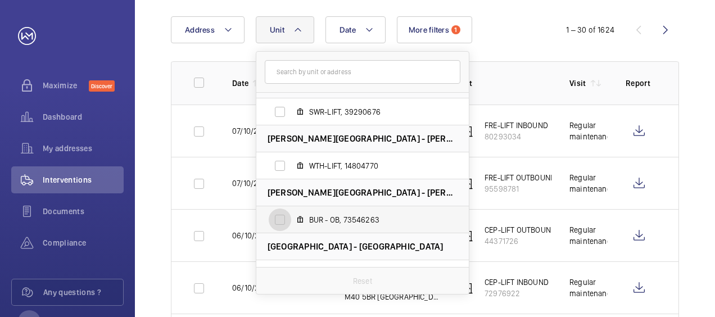
click at [279, 223] on input "BUR - OB, 73546263" at bounding box center [280, 220] width 22 height 22
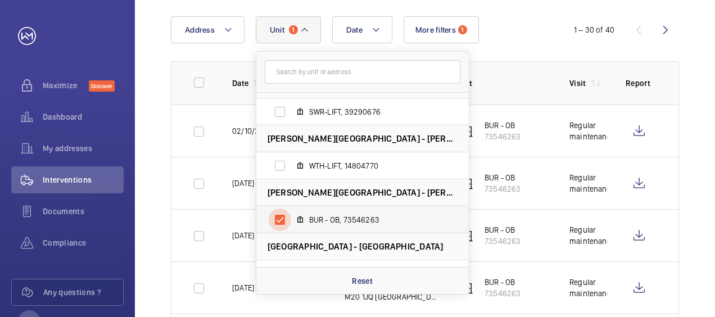
click at [281, 218] on input "BUR - OB, 73546263" at bounding box center [280, 220] width 22 height 22
checkbox input "false"
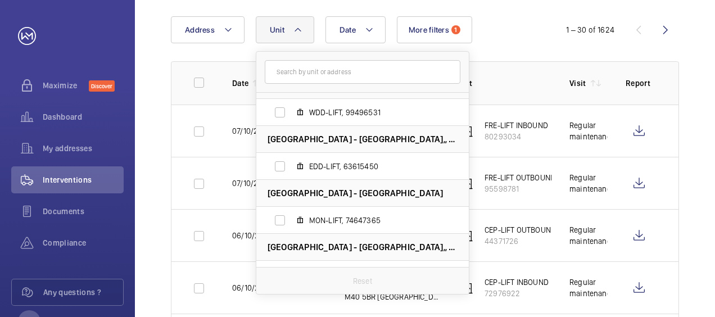
scroll to position [1270, 0]
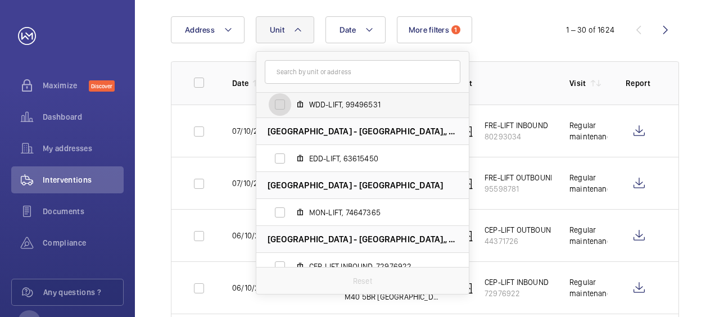
click at [280, 105] on input "WDD-LIFT, 99496531" at bounding box center [280, 104] width 22 height 22
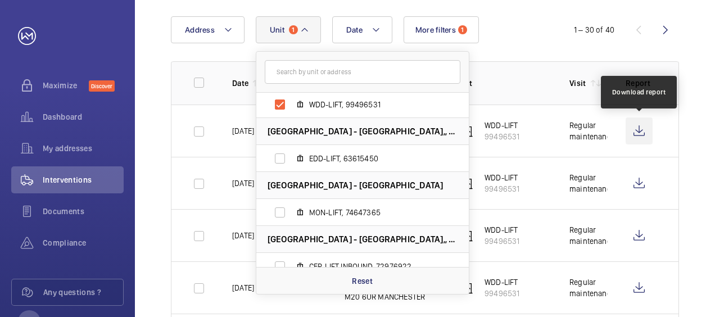
click at [638, 134] on wm-front-icon-button at bounding box center [639, 131] width 27 height 27
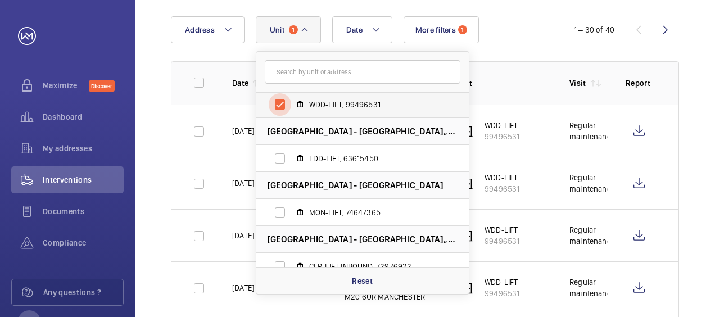
click at [279, 104] on input "WDD-LIFT, 99496531" at bounding box center [280, 104] width 22 height 22
checkbox input "false"
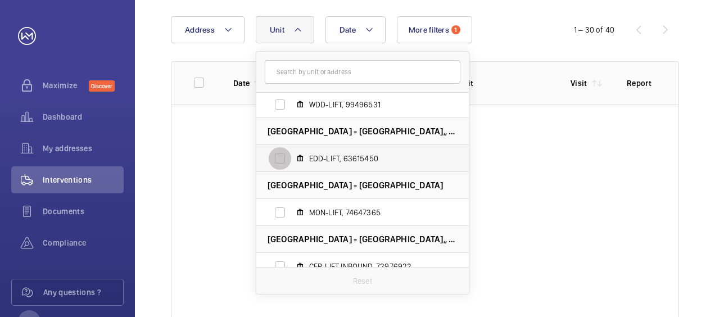
click at [276, 158] on input "EDD-LIFT, 63615450" at bounding box center [280, 158] width 22 height 22
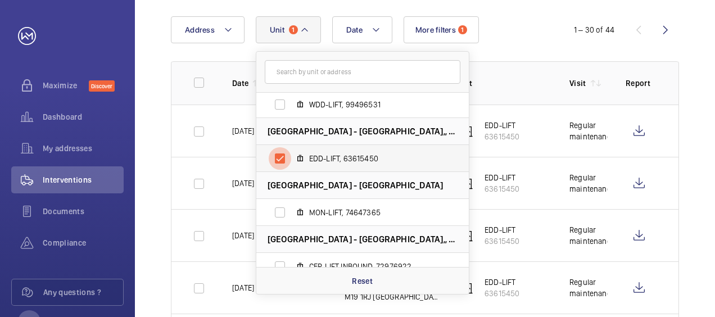
click at [276, 158] on input "EDD-LIFT, 63615450" at bounding box center [280, 158] width 22 height 22
checkbox input "false"
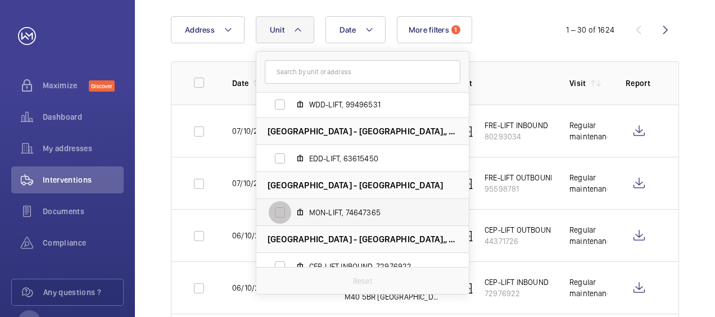
click at [281, 215] on input "MON-LIFT, 74647365" at bounding box center [280, 212] width 22 height 22
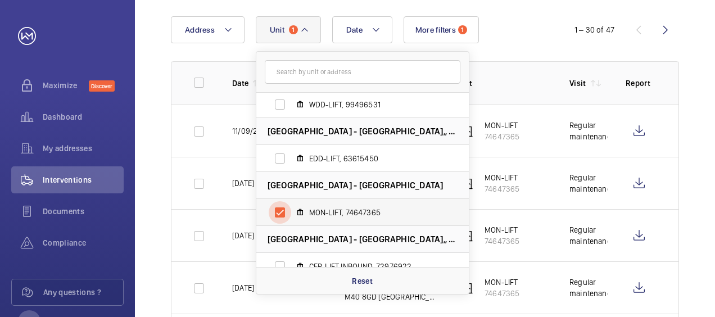
click at [280, 210] on input "MON-LIFT, 74647365" at bounding box center [280, 212] width 22 height 22
checkbox input "false"
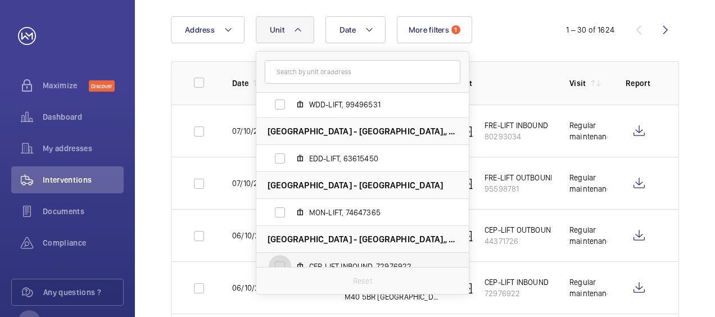
click at [279, 265] on input "CEP-LIFT INBOUND, 72976922" at bounding box center [280, 266] width 22 height 22
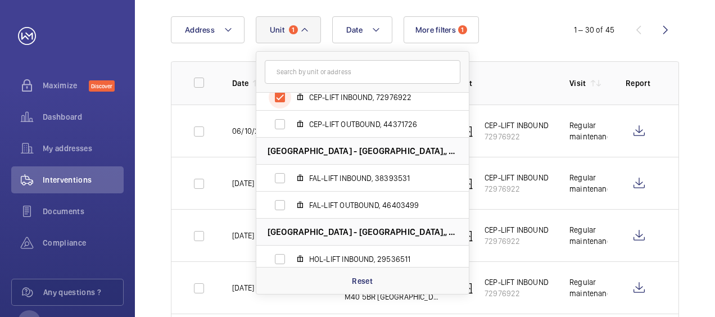
scroll to position [1452, 0]
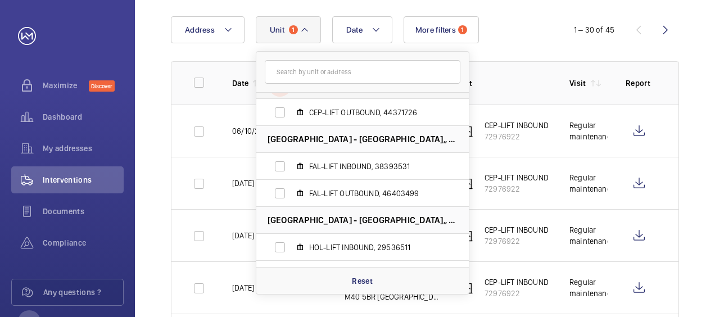
click at [279, 92] on input "CEP-LIFT INBOUND, 72976922" at bounding box center [280, 85] width 22 height 22
checkbox input "false"
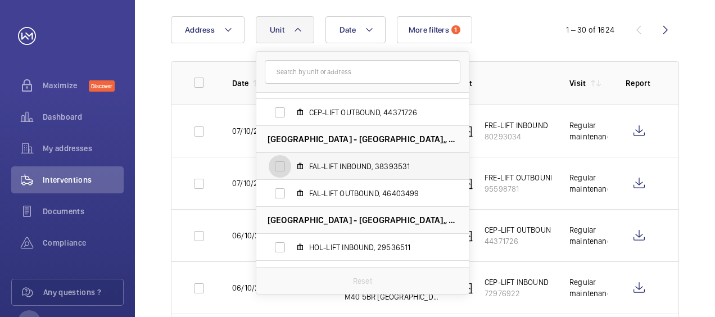
click at [278, 166] on input "FAL-LIFT INBOUND, 38393531" at bounding box center [280, 166] width 22 height 22
checkbox input "true"
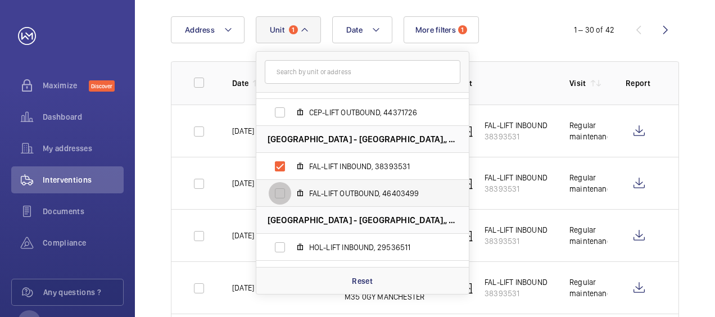
click at [278, 192] on input "FAL-LIFT OUTBOUND, 46403499" at bounding box center [280, 193] width 22 height 22
checkbox input "true"
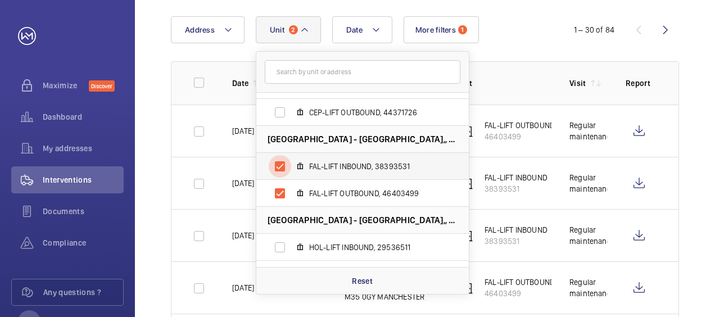
click at [273, 164] on input "FAL-LIFT INBOUND, 38393531" at bounding box center [280, 166] width 22 height 22
checkbox input "false"
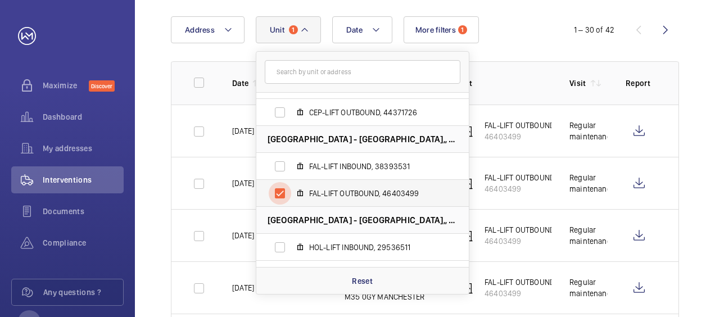
click at [281, 187] on input "FAL-LIFT OUTBOUND, 46403499" at bounding box center [280, 193] width 22 height 22
checkbox input "false"
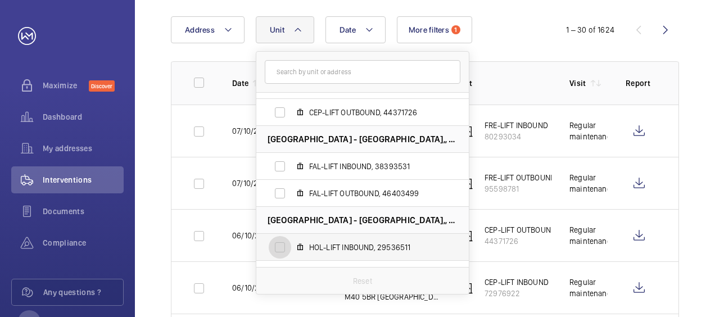
click at [281, 247] on input "HOL-LIFT INBOUND, 29536511" at bounding box center [280, 247] width 22 height 22
click at [280, 249] on input "HOL-LIFT INBOUND, 29536511" at bounding box center [280, 247] width 22 height 22
checkbox input "false"
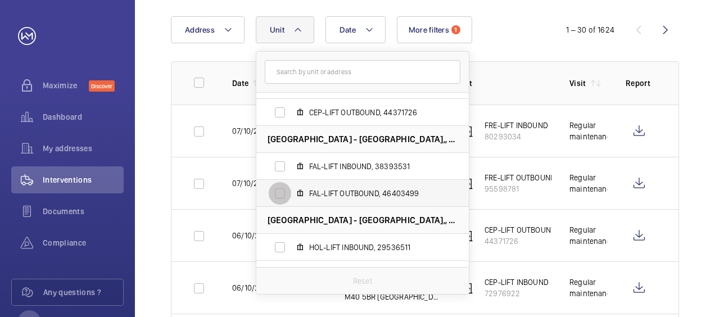
click at [281, 193] on input "FAL-LIFT OUTBOUND, 46403499" at bounding box center [280, 193] width 22 height 22
checkbox input "true"
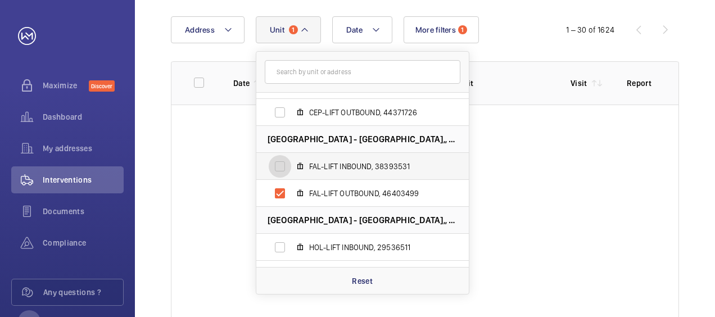
click at [281, 162] on input "FAL-LIFT INBOUND, 38393531" at bounding box center [280, 166] width 22 height 22
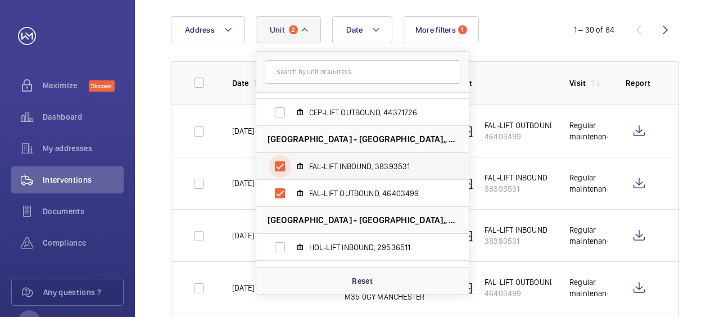
click at [281, 162] on input "FAL-LIFT INBOUND, 38393531" at bounding box center [280, 166] width 22 height 22
checkbox input "false"
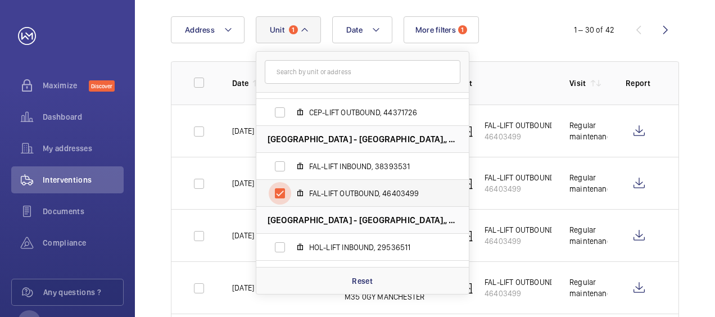
click at [280, 195] on input "FAL-LIFT OUTBOUND, 46403499" at bounding box center [280, 193] width 22 height 22
checkbox input "false"
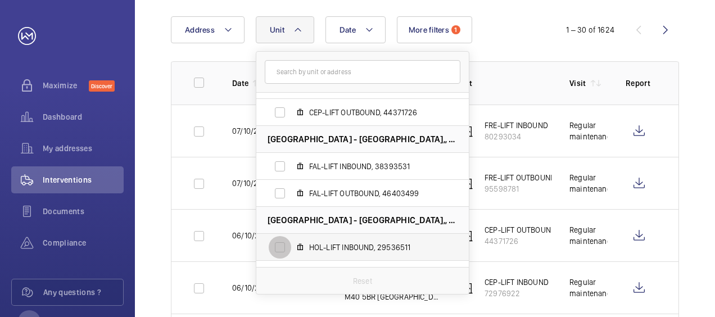
click at [277, 252] on input "HOL-LIFT INBOUND, 29536511" at bounding box center [280, 247] width 22 height 22
checkbox input "true"
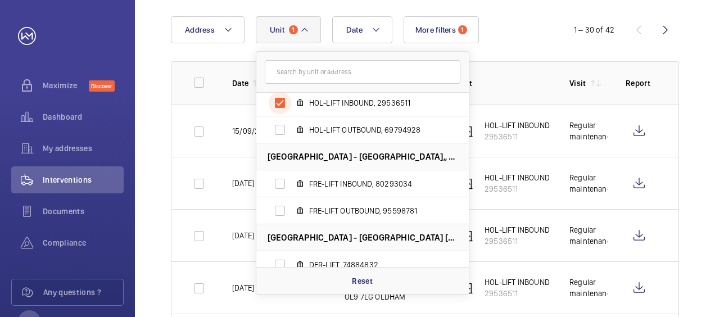
scroll to position [1599, 0]
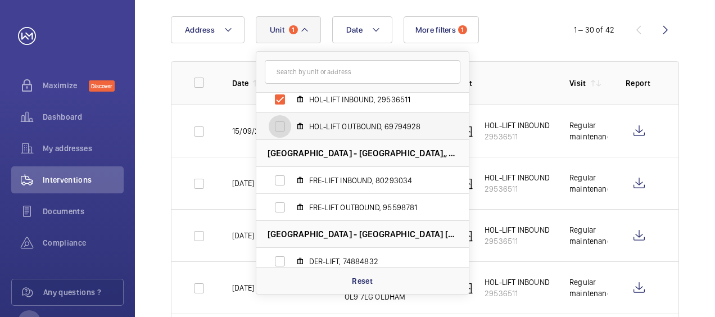
click at [280, 128] on input "HOL-LIFT OUTBOUND, 69794928" at bounding box center [280, 126] width 22 height 22
checkbox input "true"
click at [278, 102] on input "HOL-LIFT INBOUND, 29536511" at bounding box center [280, 99] width 22 height 22
checkbox input "false"
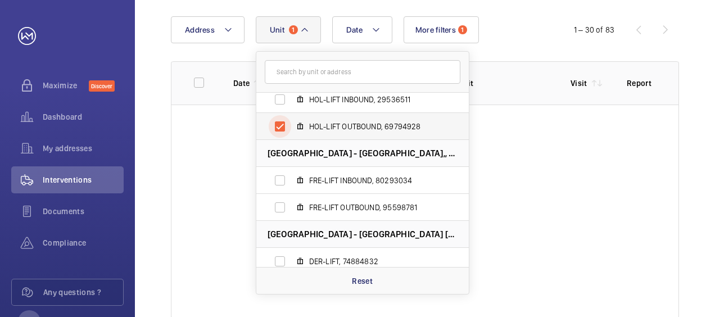
click at [278, 126] on input "HOL-LIFT OUTBOUND, 69794928" at bounding box center [280, 126] width 22 height 22
checkbox input "false"
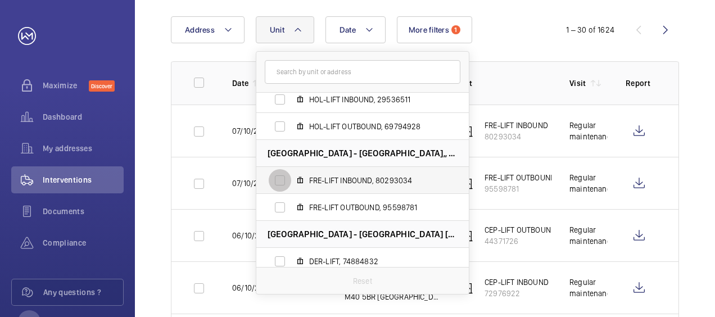
click at [283, 175] on input "FRE-LIFT INBOUND, 80293034" at bounding box center [280, 180] width 22 height 22
checkbox input "true"
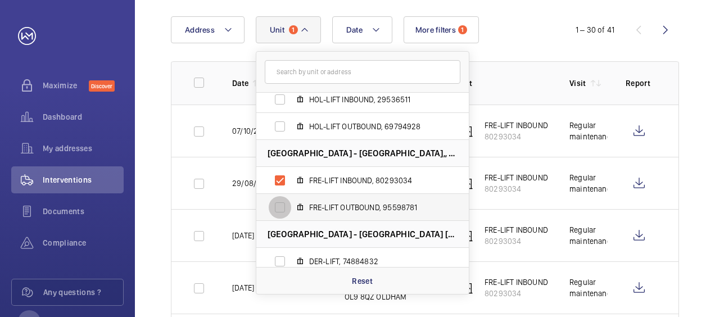
click at [279, 207] on input "FRE-LIFT OUTBOUND, 95598781" at bounding box center [280, 207] width 22 height 22
checkbox input "true"
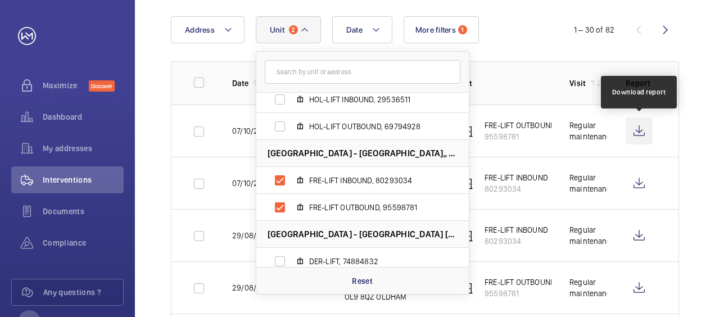
click at [637, 134] on wm-front-icon-button at bounding box center [639, 131] width 27 height 27
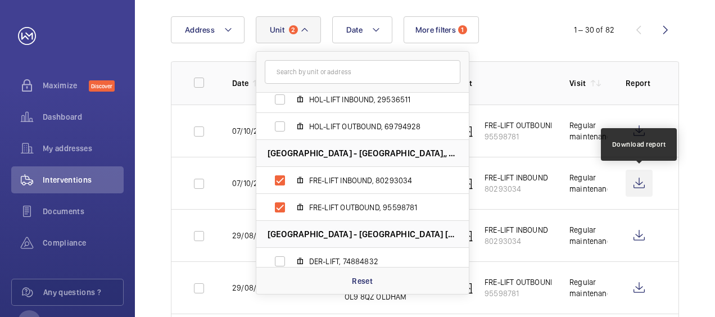
click at [641, 187] on wm-front-icon-button at bounding box center [639, 183] width 27 height 27
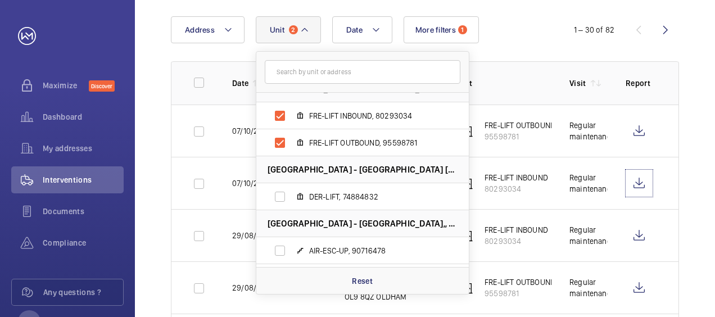
scroll to position [1668, 0]
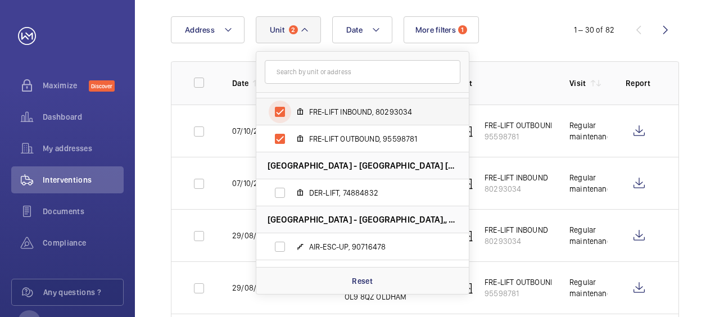
click at [282, 108] on input "FRE-LIFT INBOUND, 80293034" at bounding box center [280, 112] width 22 height 22
checkbox input "false"
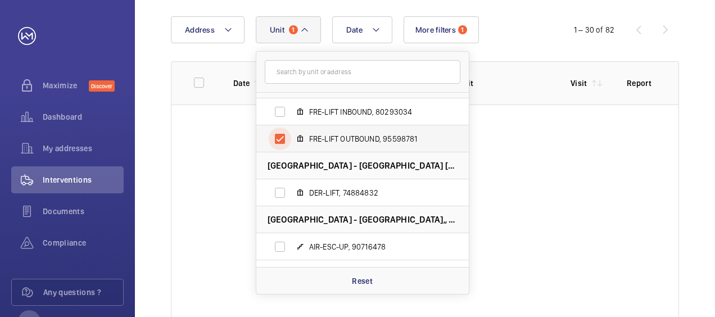
click at [280, 138] on input "FRE-LIFT OUTBOUND, 95598781" at bounding box center [280, 139] width 22 height 22
checkbox input "false"
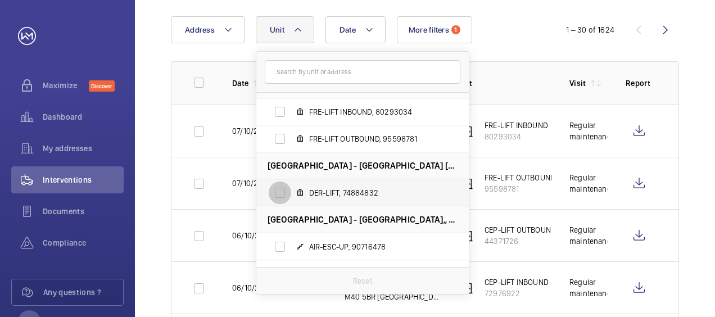
click at [278, 191] on input "DER-LIFT, 74884832" at bounding box center [280, 193] width 22 height 22
checkbox input "true"
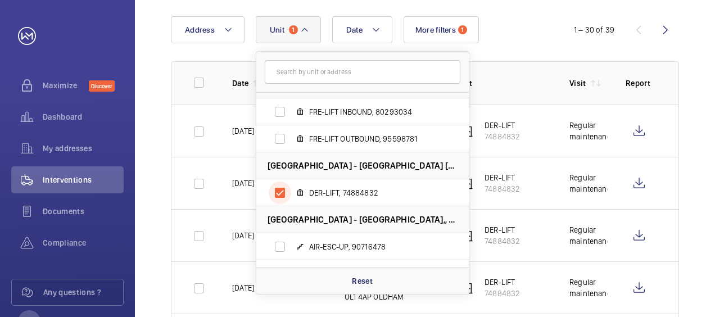
scroll to position [1688, 0]
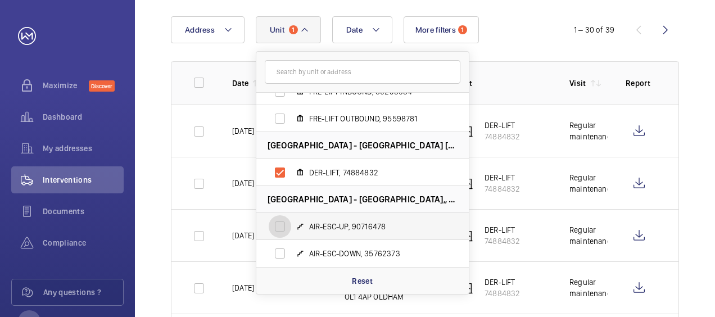
click at [280, 229] on input "AIR-ESC-UP, 90716478" at bounding box center [280, 226] width 22 height 22
checkbox input "true"
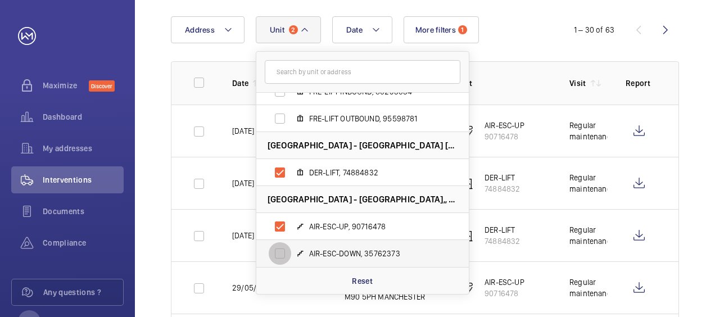
click at [278, 249] on input "AIR-ESC-DOWN, 35762373" at bounding box center [280, 253] width 22 height 22
checkbox input "false"
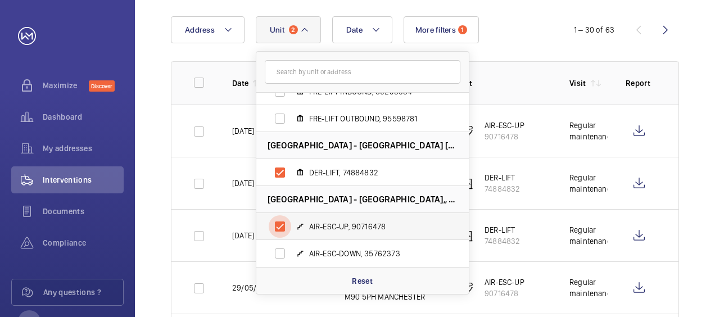
click at [279, 227] on input "AIR-ESC-UP, 90716478" at bounding box center [280, 226] width 22 height 22
checkbox input "false"
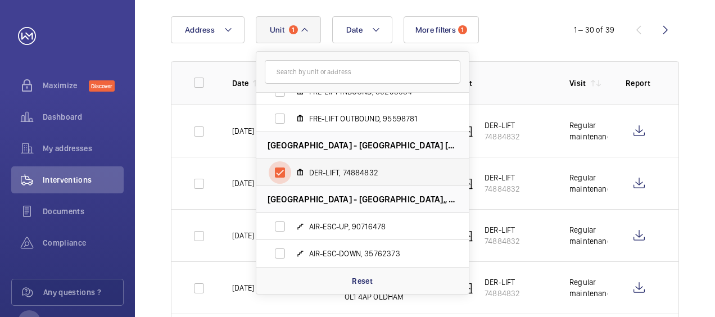
click at [277, 174] on input "DER-LIFT, 74884832" at bounding box center [280, 172] width 22 height 22
checkbox input "false"
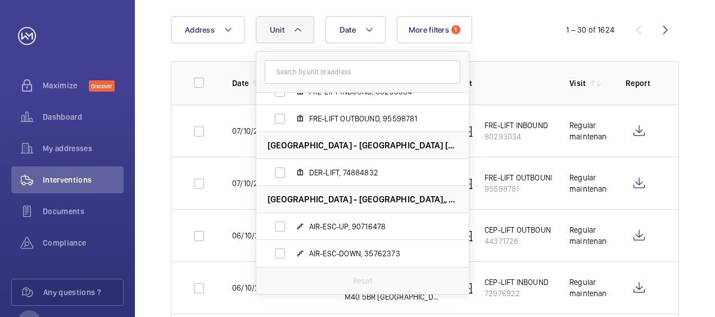
click at [508, 40] on div "Date Address Unit [GEOGRAPHIC_DATA] - [GEOGRAPHIC_DATA]-LIFT, 97060254 BRY-ESC,…" at bounding box center [357, 29] width 373 height 27
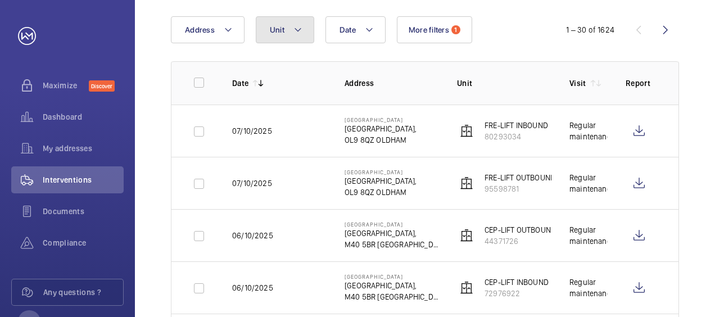
click at [285, 32] on button "Unit" at bounding box center [285, 29] width 58 height 27
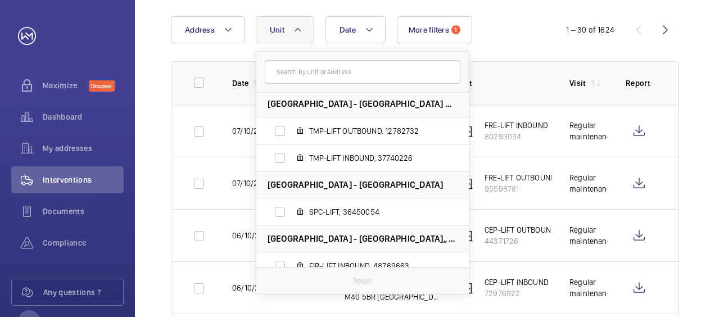
scroll to position [858, 0]
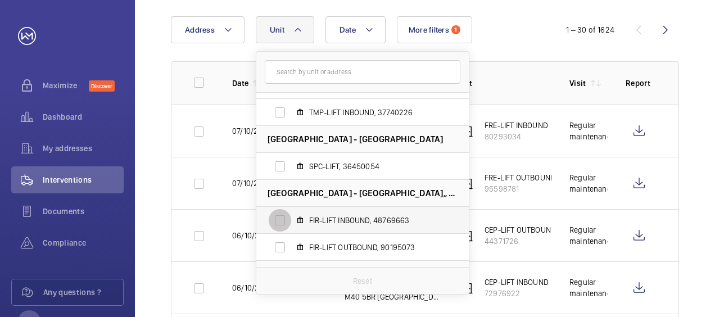
click at [276, 222] on input "FIR-LIFT INBOUND, 48769663" at bounding box center [280, 220] width 22 height 22
checkbox input "true"
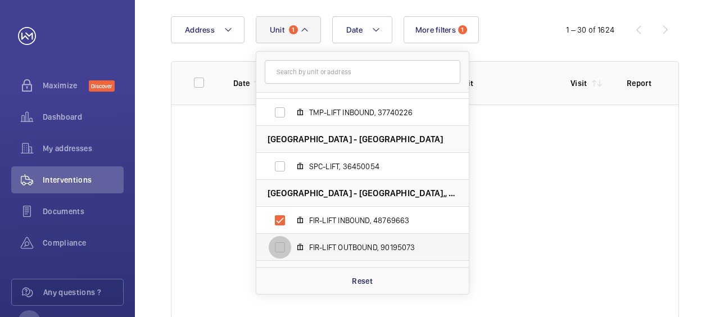
click at [276, 246] on input "FIR-LIFT OUTBOUND, 90195073" at bounding box center [280, 247] width 22 height 22
checkbox input "true"
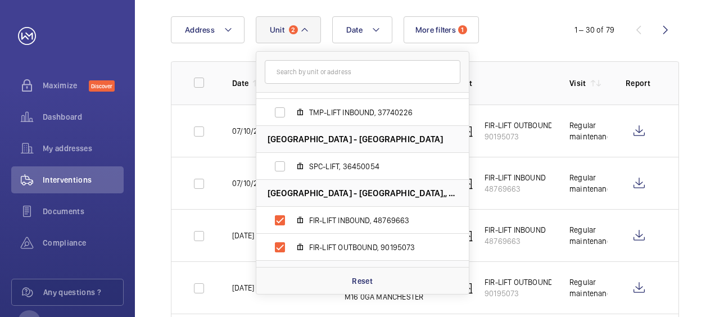
click at [529, 71] on th "Unit" at bounding box center [495, 82] width 112 height 43
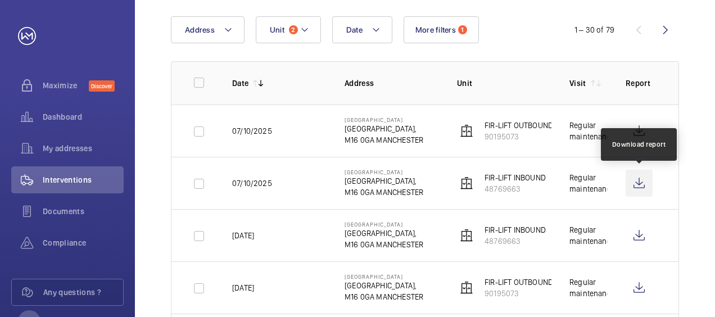
click at [641, 181] on wm-front-icon-button at bounding box center [639, 183] width 27 height 27
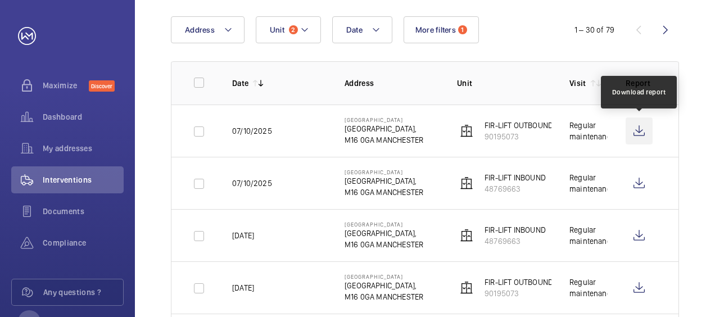
click at [637, 135] on wm-front-icon-button at bounding box center [639, 131] width 27 height 27
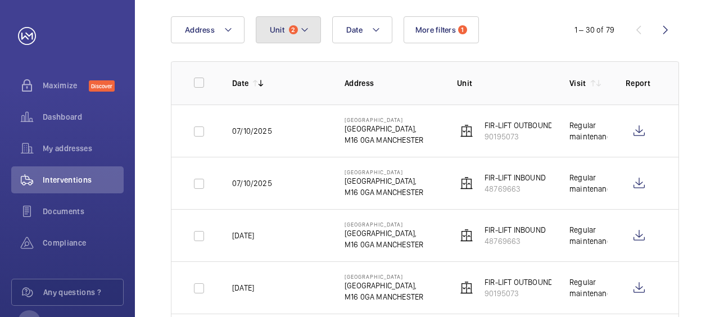
click at [301, 29] on mat-icon at bounding box center [304, 29] width 9 height 13
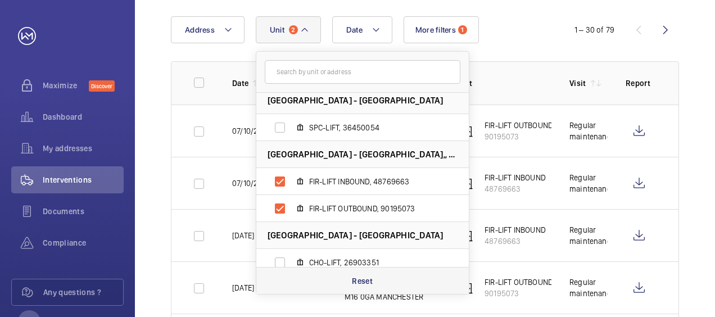
scroll to position [897, 0]
click at [278, 183] on input "FIR-LIFT INBOUND, 48769663" at bounding box center [280, 181] width 22 height 22
checkbox input "false"
click at [280, 208] on input "FIR-LIFT OUTBOUND, 90195073" at bounding box center [280, 208] width 22 height 22
checkbox input "false"
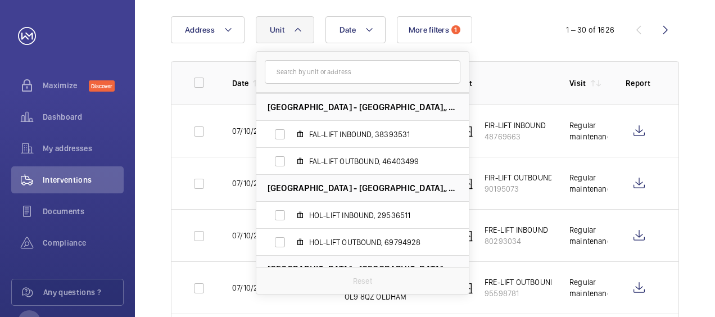
scroll to position [1499, 0]
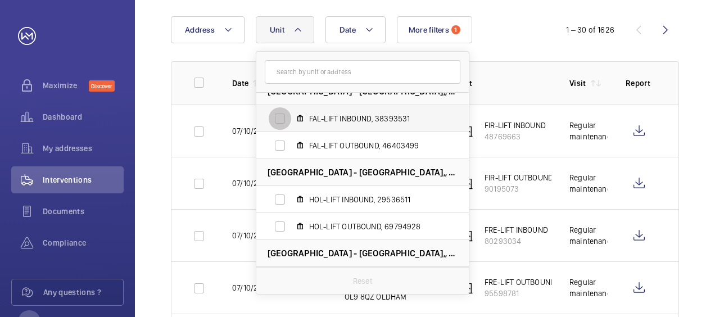
click at [280, 117] on input "FAL-LIFT INBOUND, 38393531" at bounding box center [280, 118] width 22 height 22
checkbox input "true"
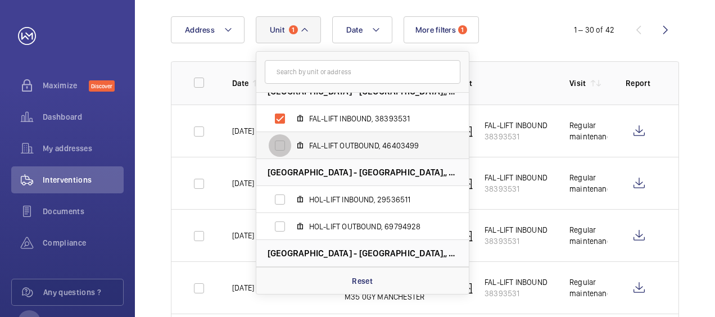
click at [276, 148] on input "FAL-LIFT OUTBOUND, 46403499" at bounding box center [280, 145] width 22 height 22
checkbox input "true"
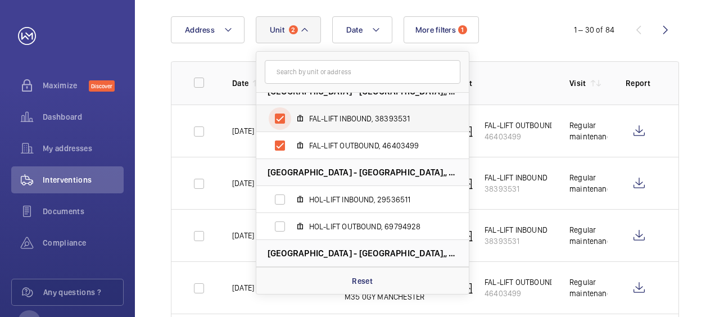
click at [280, 117] on input "FAL-LIFT INBOUND, 38393531" at bounding box center [280, 118] width 22 height 22
checkbox input "false"
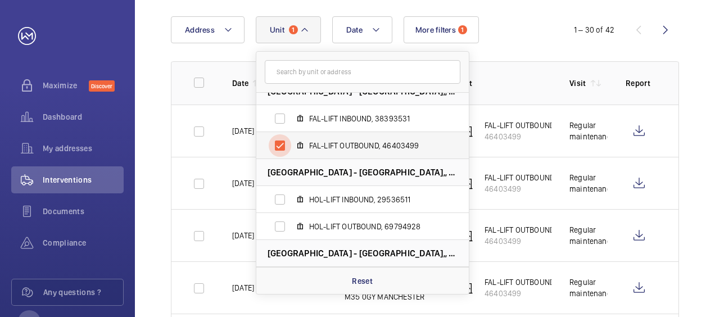
click at [276, 142] on input "FAL-LIFT OUTBOUND, 46403499" at bounding box center [280, 145] width 22 height 22
checkbox input "false"
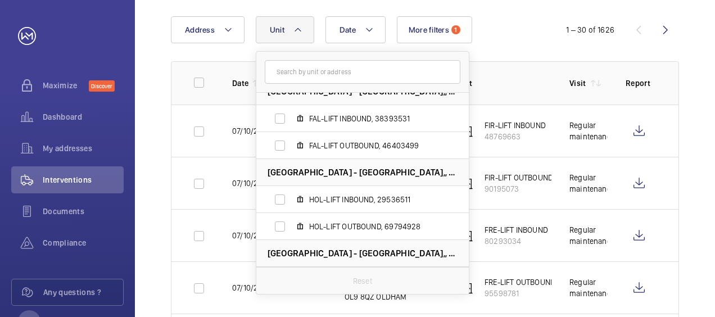
click at [510, 33] on div "Date Address Unit [GEOGRAPHIC_DATA] - [GEOGRAPHIC_DATA]-LIFT, 97060254 BRY-ESC,…" at bounding box center [357, 29] width 373 height 27
